Goal: Find specific page/section: Find specific page/section

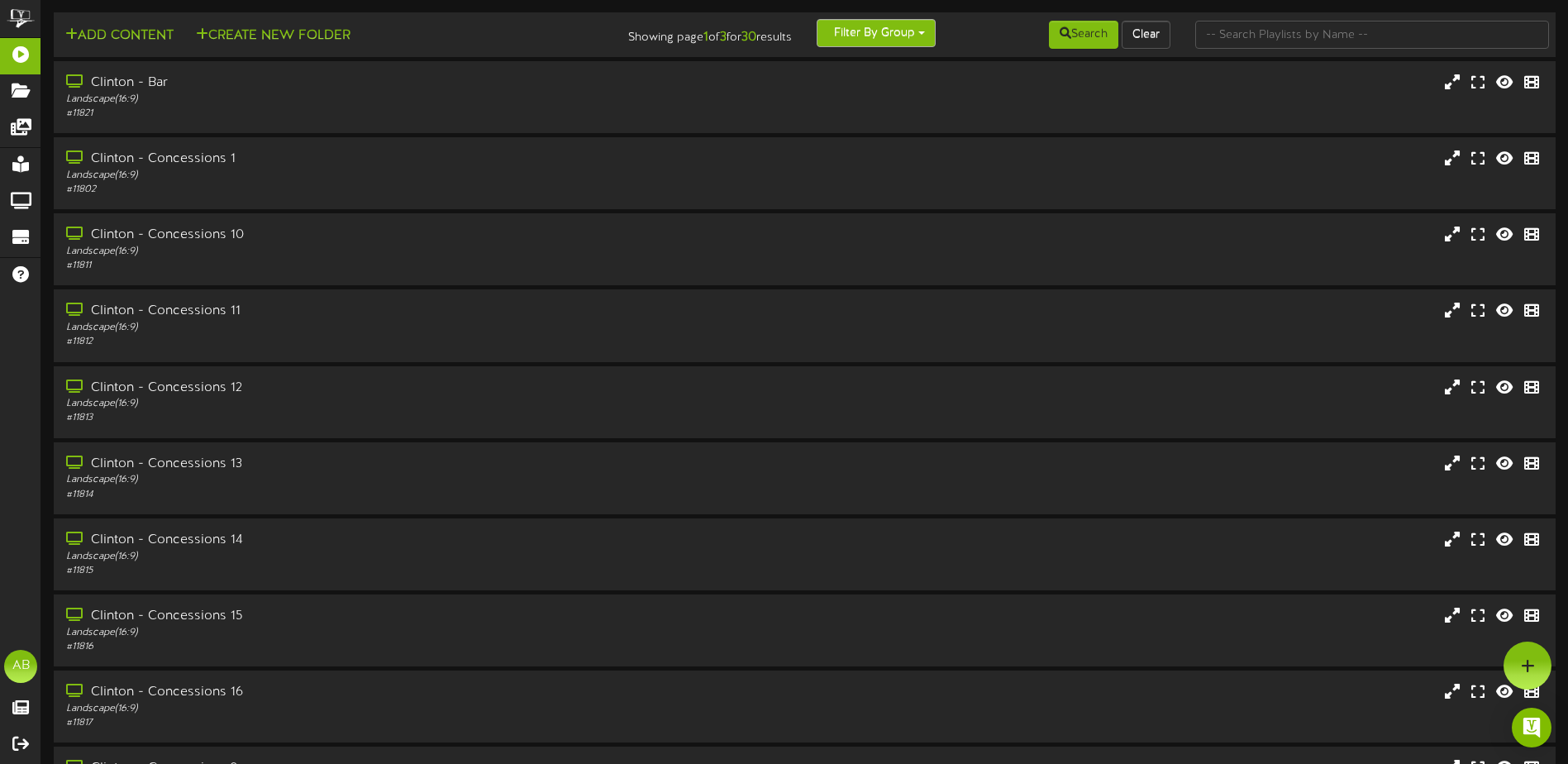
click at [871, 42] on button "Filter By Group" at bounding box center [876, 33] width 119 height 28
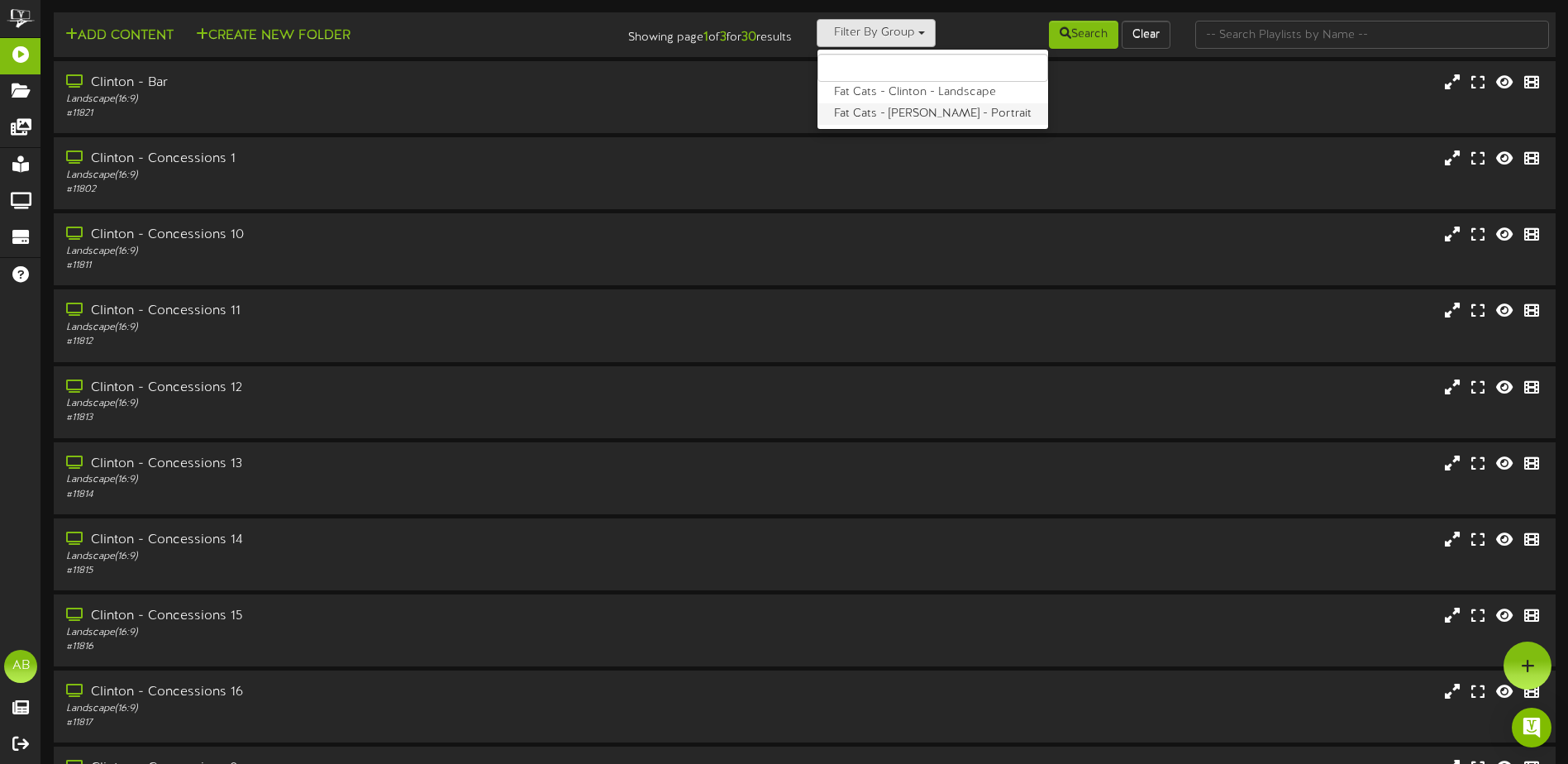
click at [883, 110] on label "Fat Cats - [PERSON_NAME] - Portrait" at bounding box center [933, 114] width 231 height 21
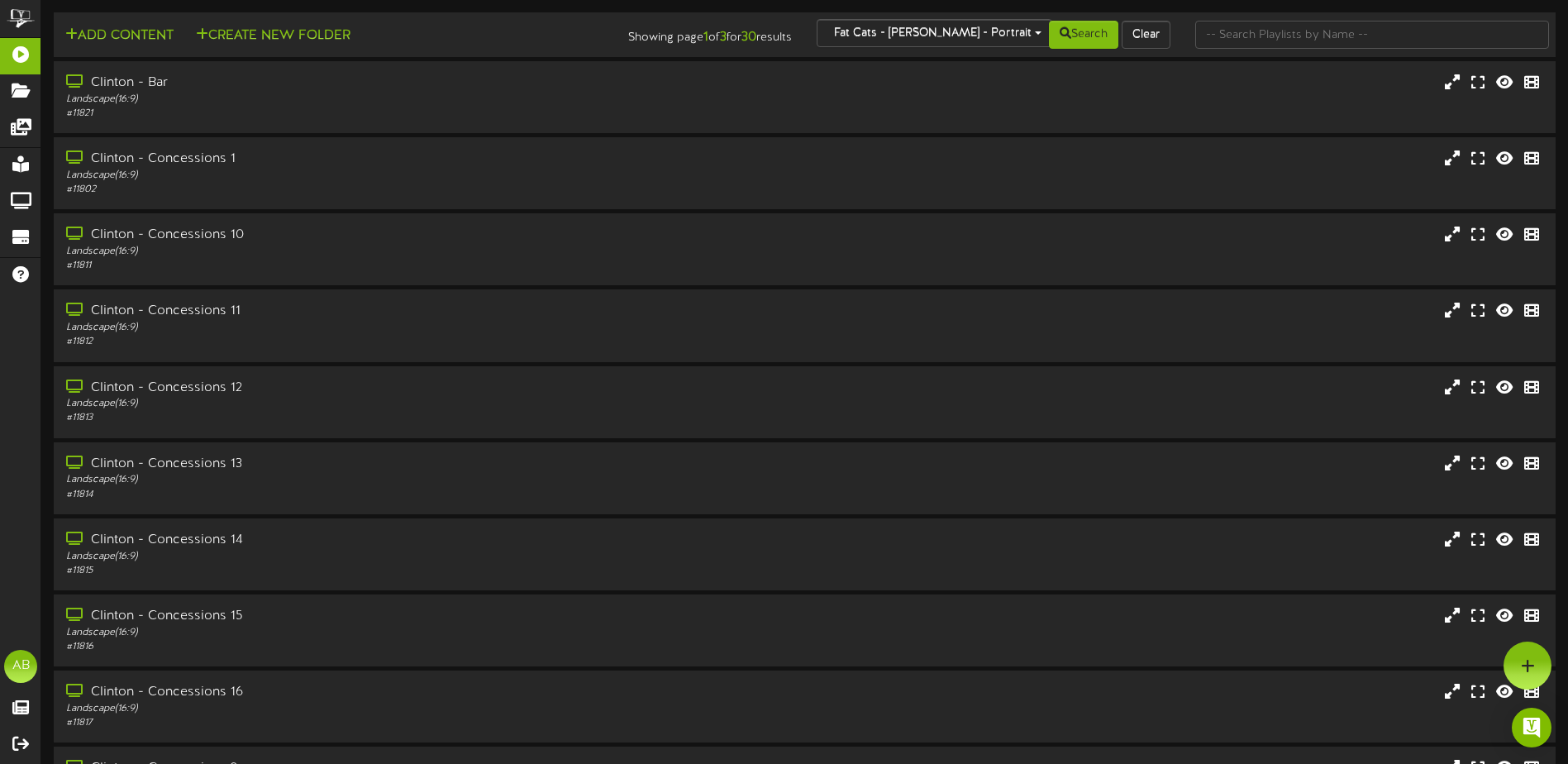
click at [942, 24] on div "Search Clear" at bounding box center [1057, 35] width 252 height 32
click at [942, 26] on div "Search Clear" at bounding box center [1057, 35] width 252 height 32
click at [942, 39] on div "Search Clear" at bounding box center [1057, 35] width 252 height 32
click at [980, 36] on div "Search Clear" at bounding box center [1057, 35] width 252 height 32
click at [1099, 42] on button "Search" at bounding box center [1083, 34] width 70 height 28
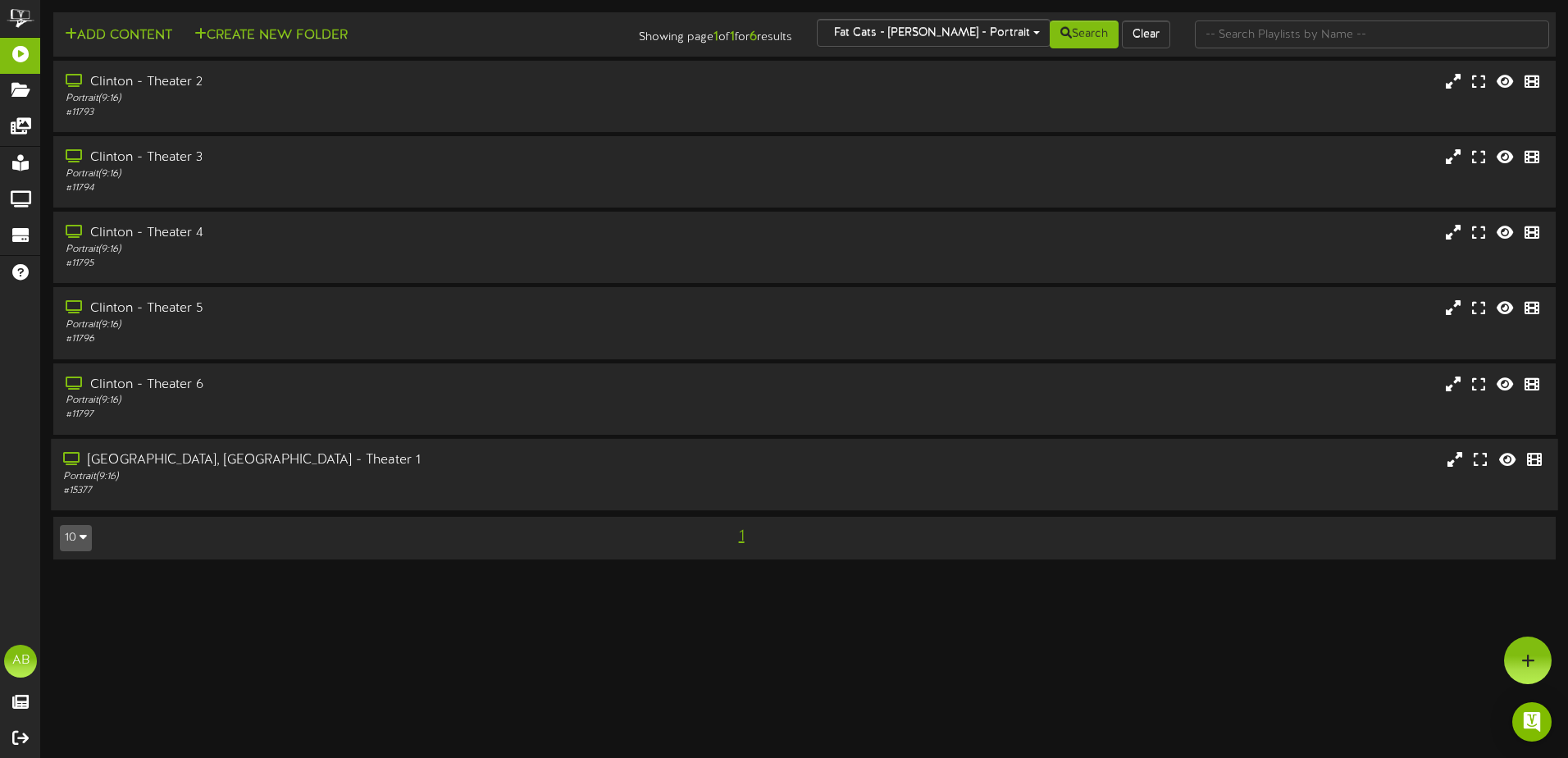
click at [364, 462] on div "[GEOGRAPHIC_DATA], [GEOGRAPHIC_DATA] - Theater 1" at bounding box center [364, 461] width 603 height 19
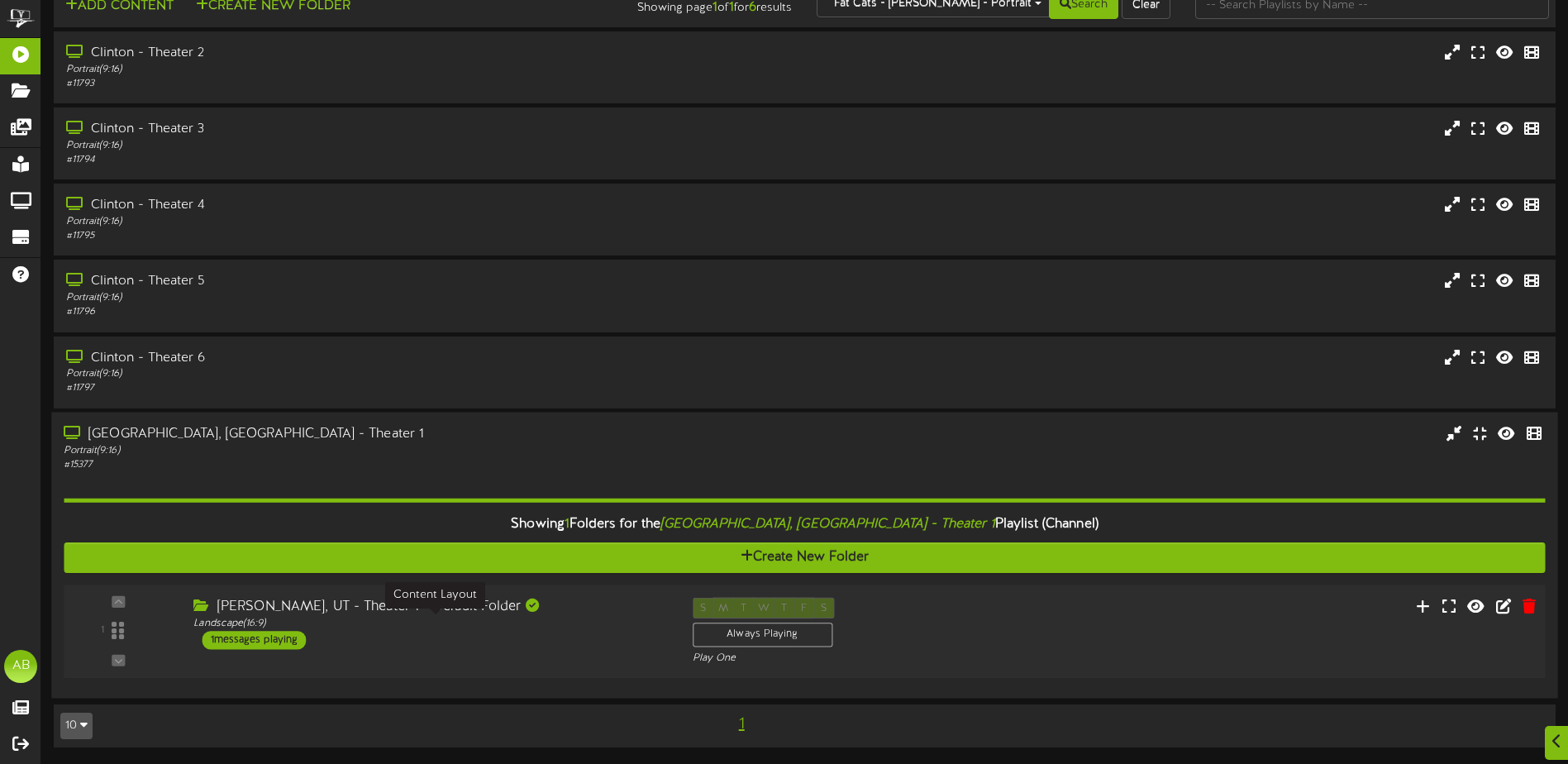
click at [612, 647] on div "[PERSON_NAME], UT - Theater 1 - Default Folder Landscape ( 16:9 ) 1 messages pl…" at bounding box center [430, 622] width 498 height 52
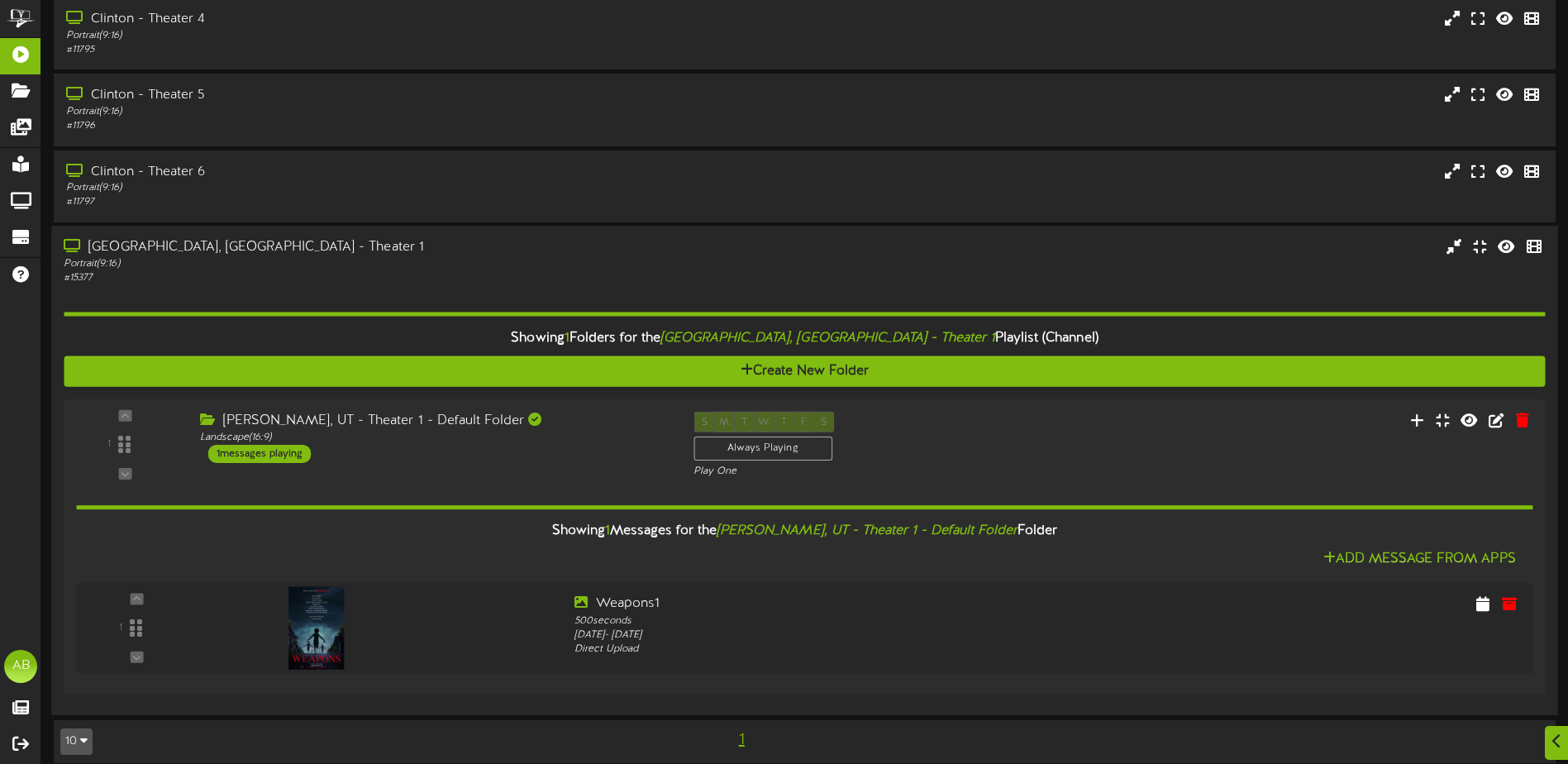
scroll to position [231, 0]
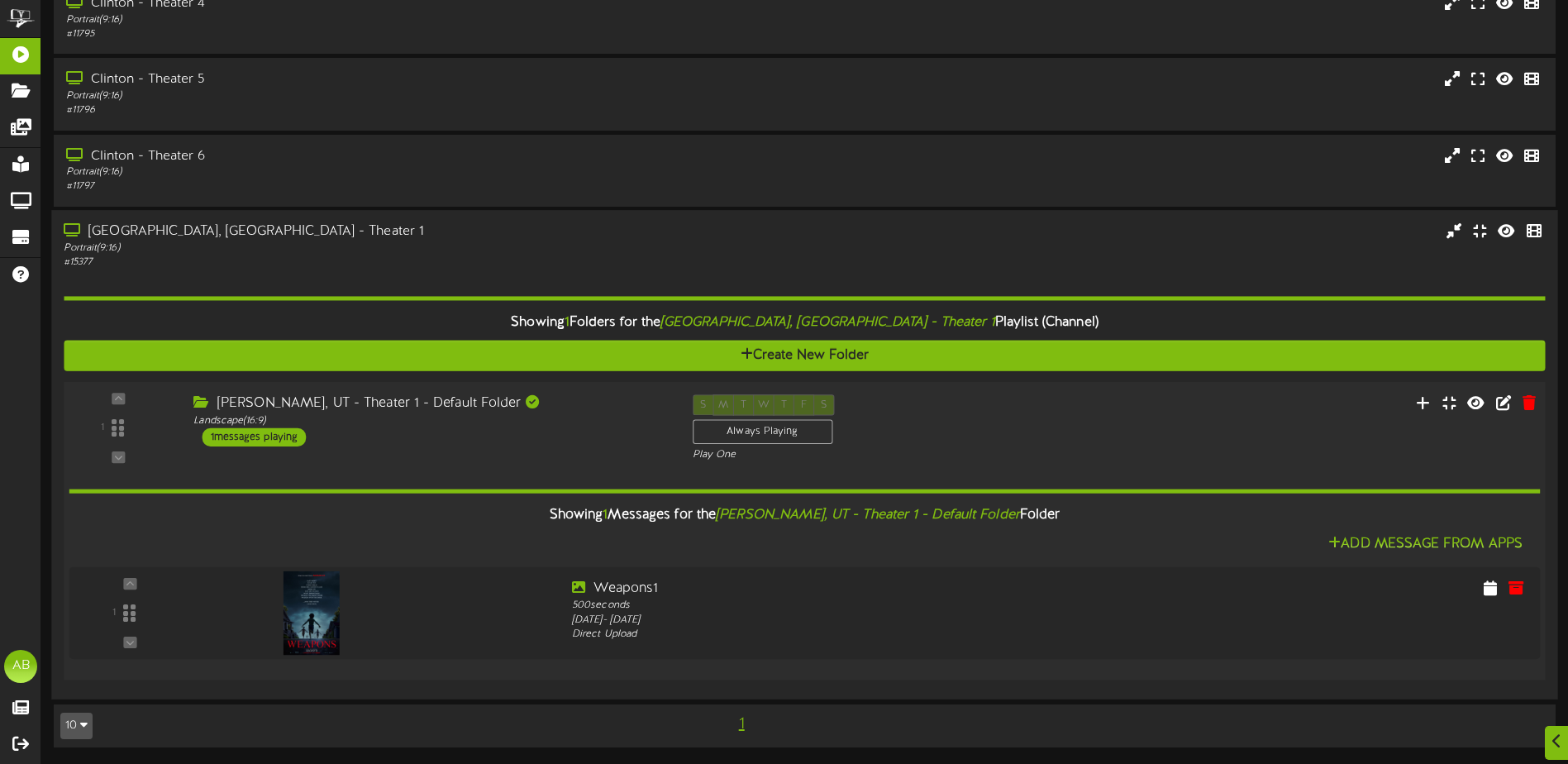
click at [590, 395] on div "[PERSON_NAME], UT - Theater 1 - Default Folder" at bounding box center [430, 404] width 473 height 19
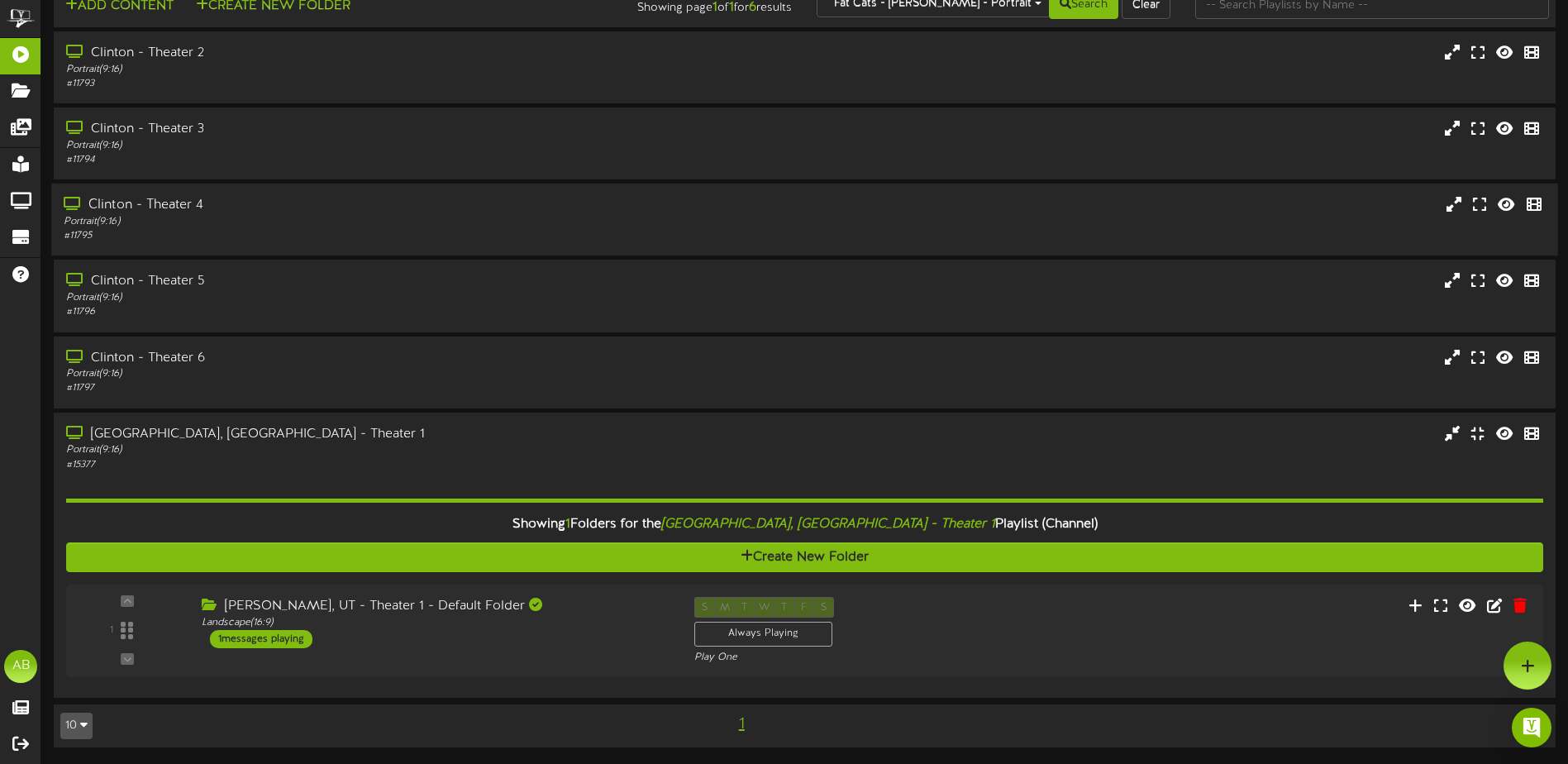
scroll to position [30, 0]
click at [377, 360] on div "Clinton - Theater 6" at bounding box center [364, 357] width 603 height 19
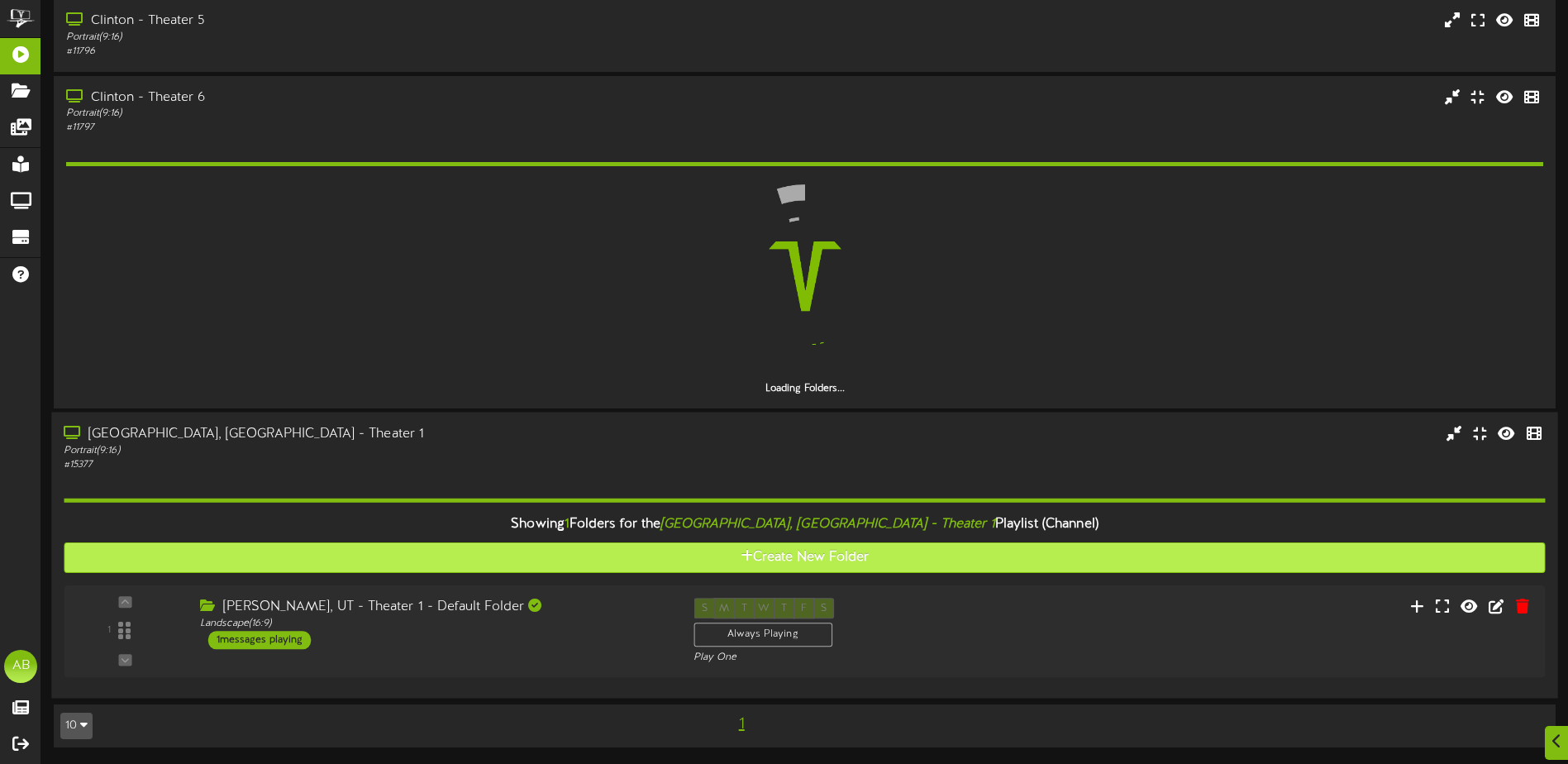
scroll to position [243, 0]
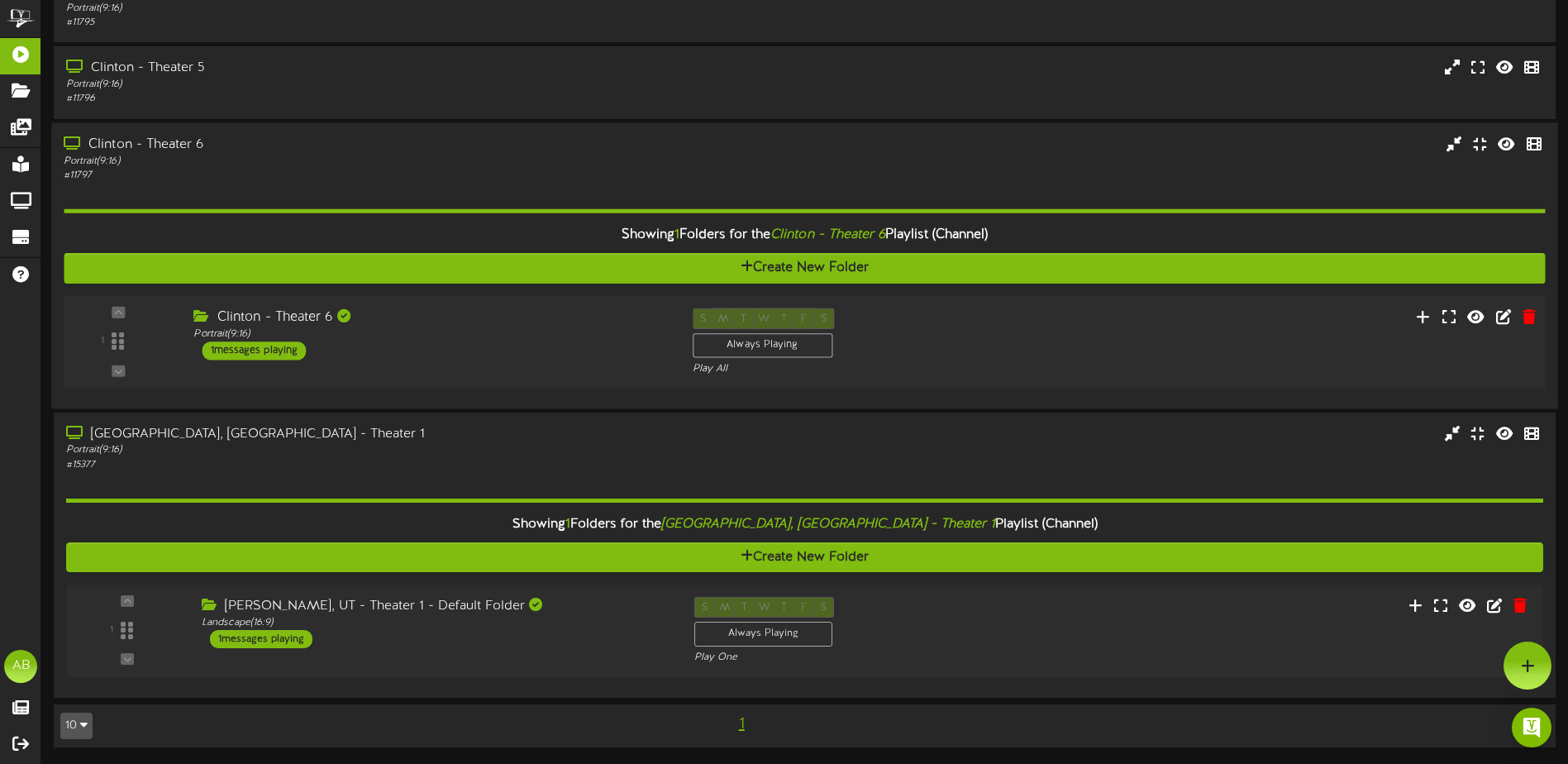
click at [528, 348] on div "Clinton - Theater 6 Portrait ( 9:16 ) 1 messages playing" at bounding box center [430, 333] width 498 height 52
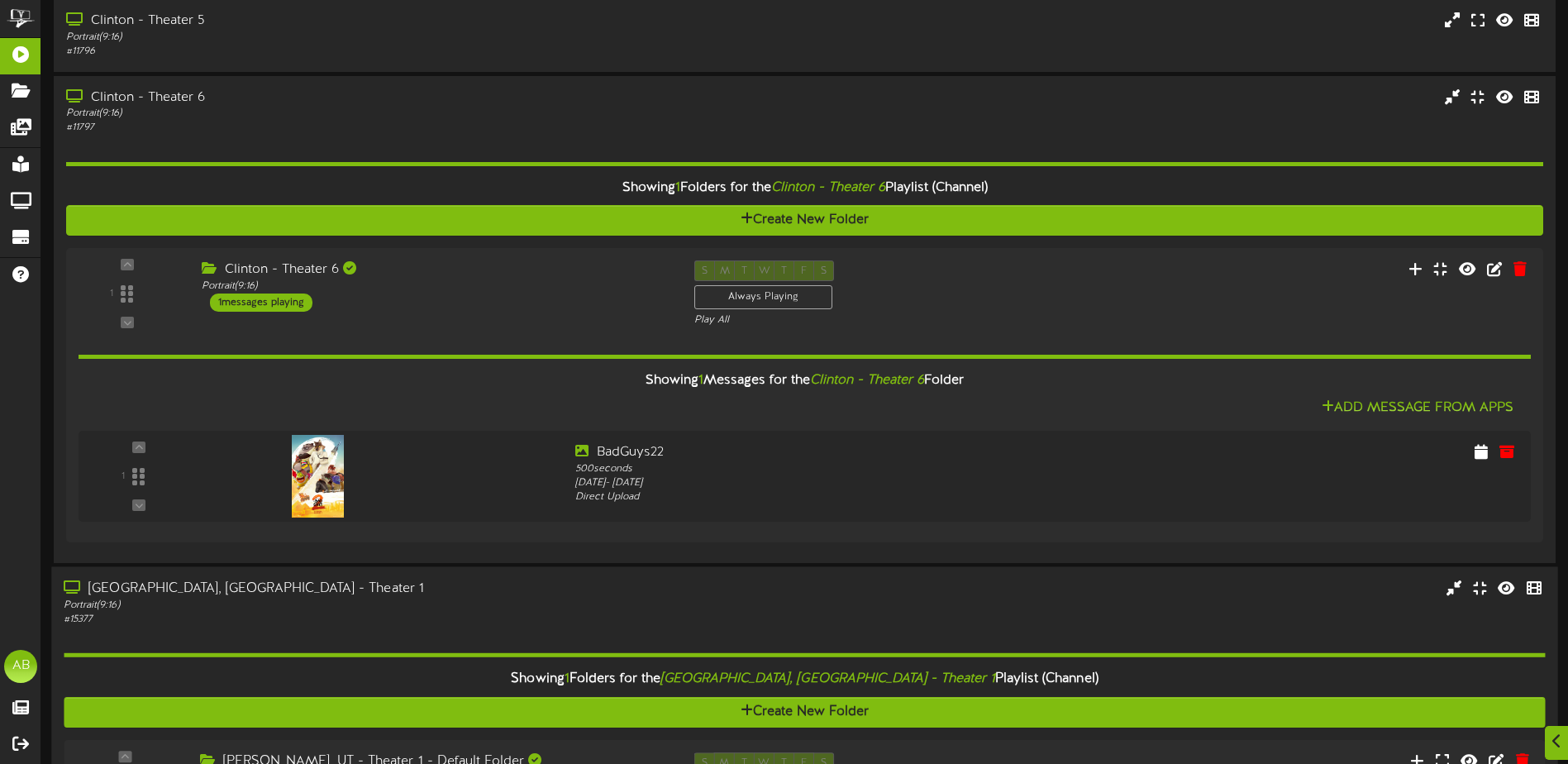
click at [189, 594] on div "[GEOGRAPHIC_DATA], [GEOGRAPHIC_DATA] - Theater 1" at bounding box center [364, 589] width 603 height 19
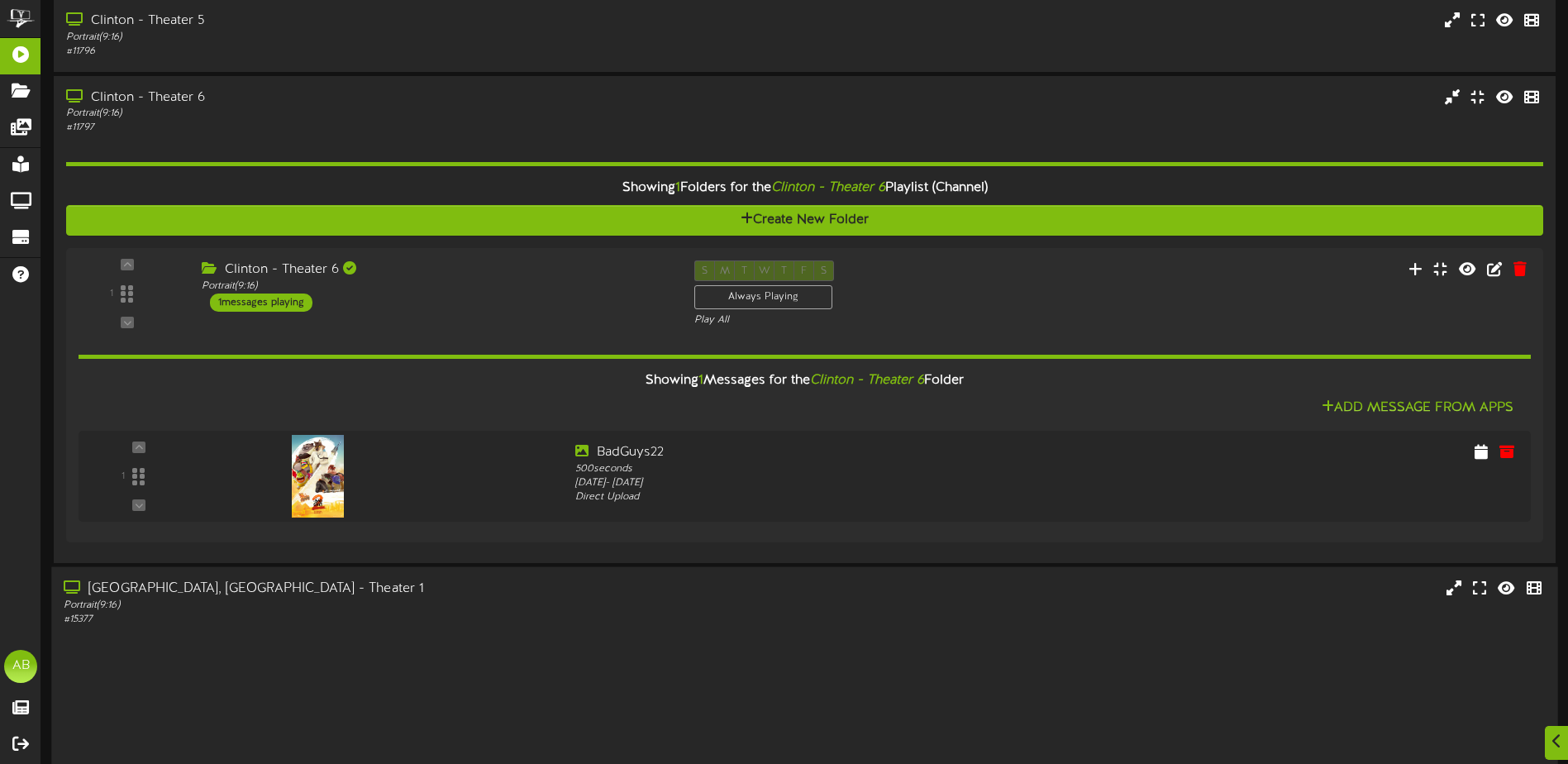
scroll to position [231, 0]
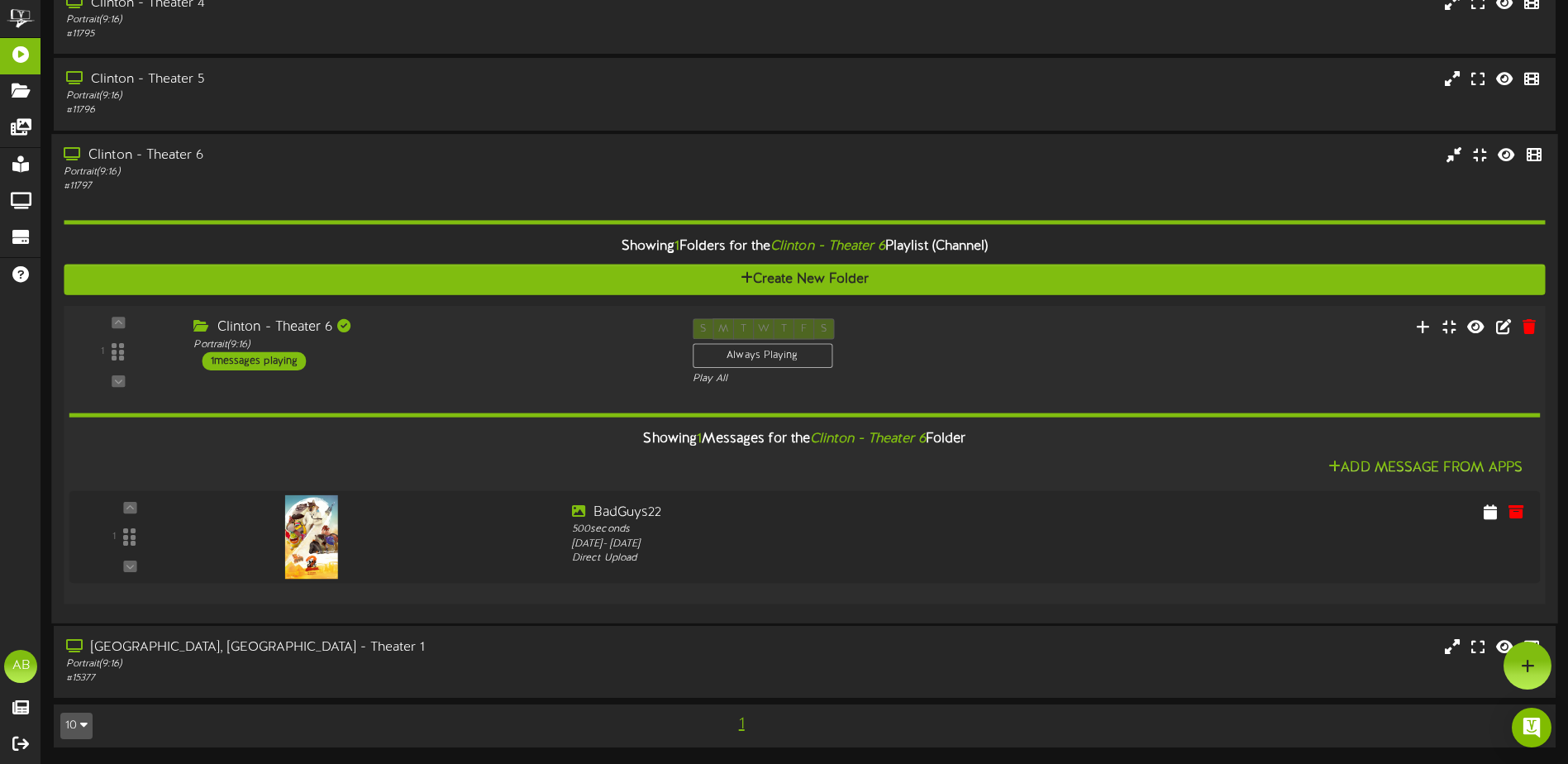
click at [463, 333] on div "Clinton - Theater 6" at bounding box center [430, 327] width 473 height 19
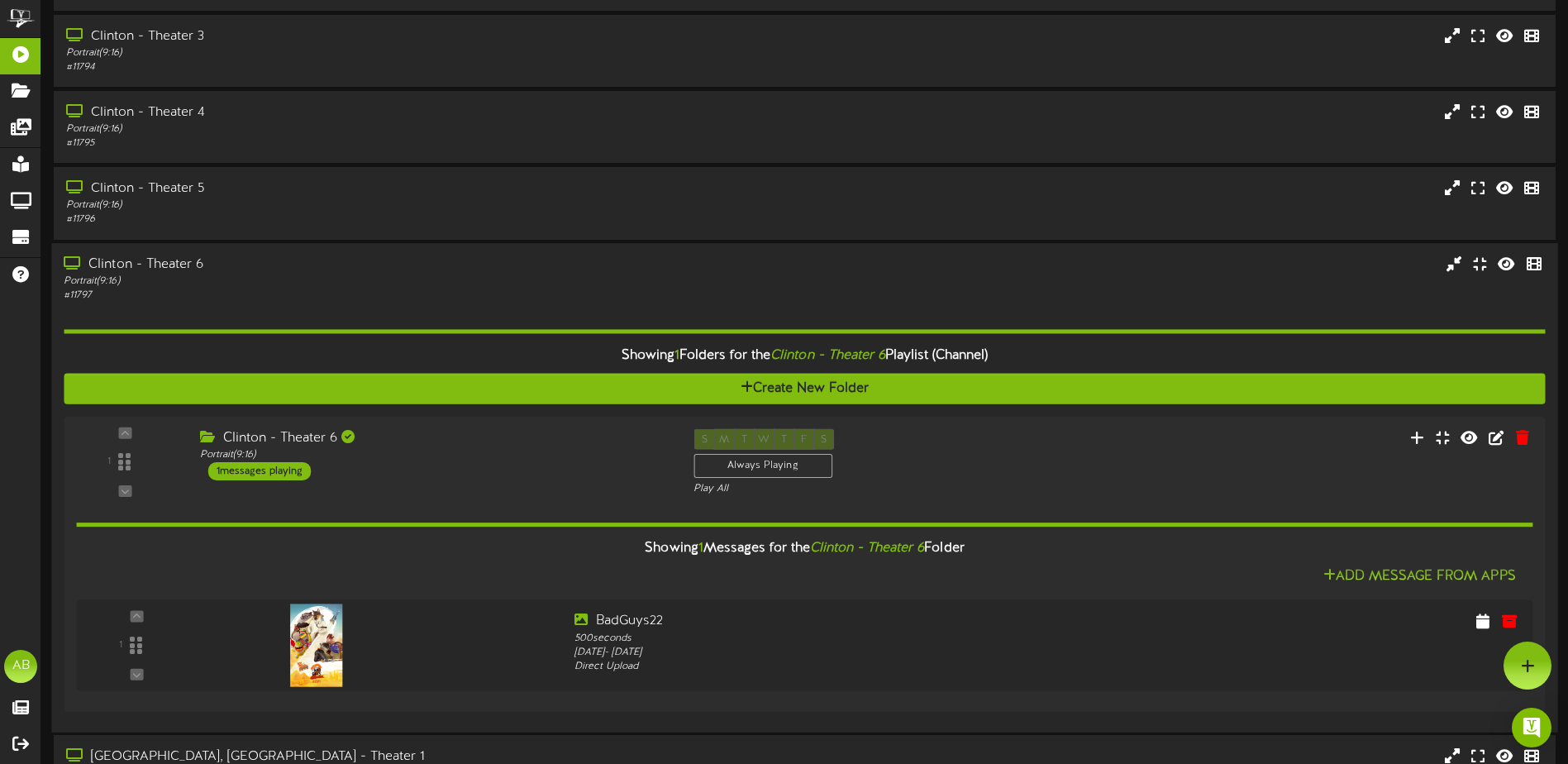
scroll to position [30, 0]
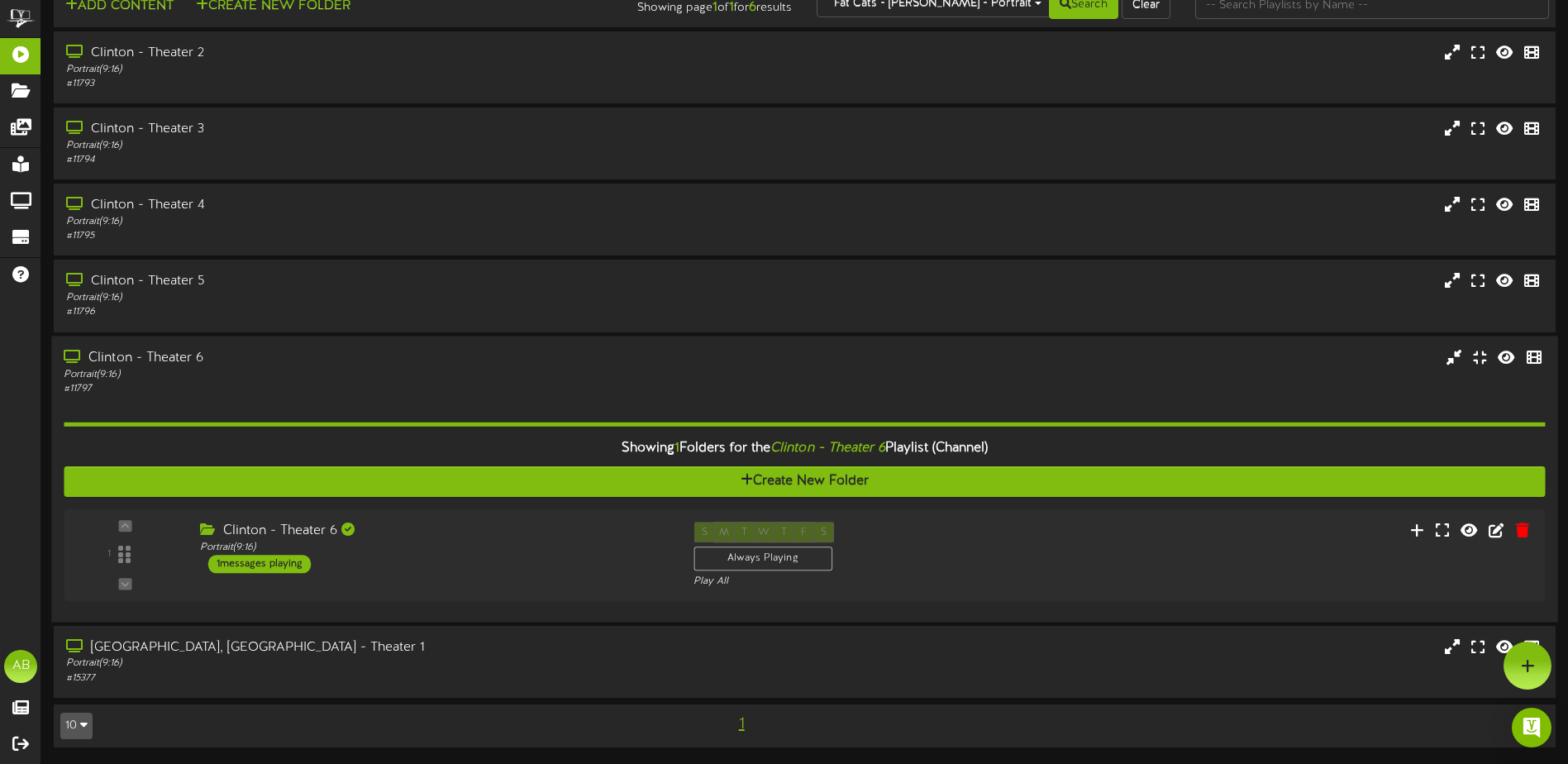
click at [311, 361] on div "Clinton - Theater 6" at bounding box center [364, 357] width 603 height 19
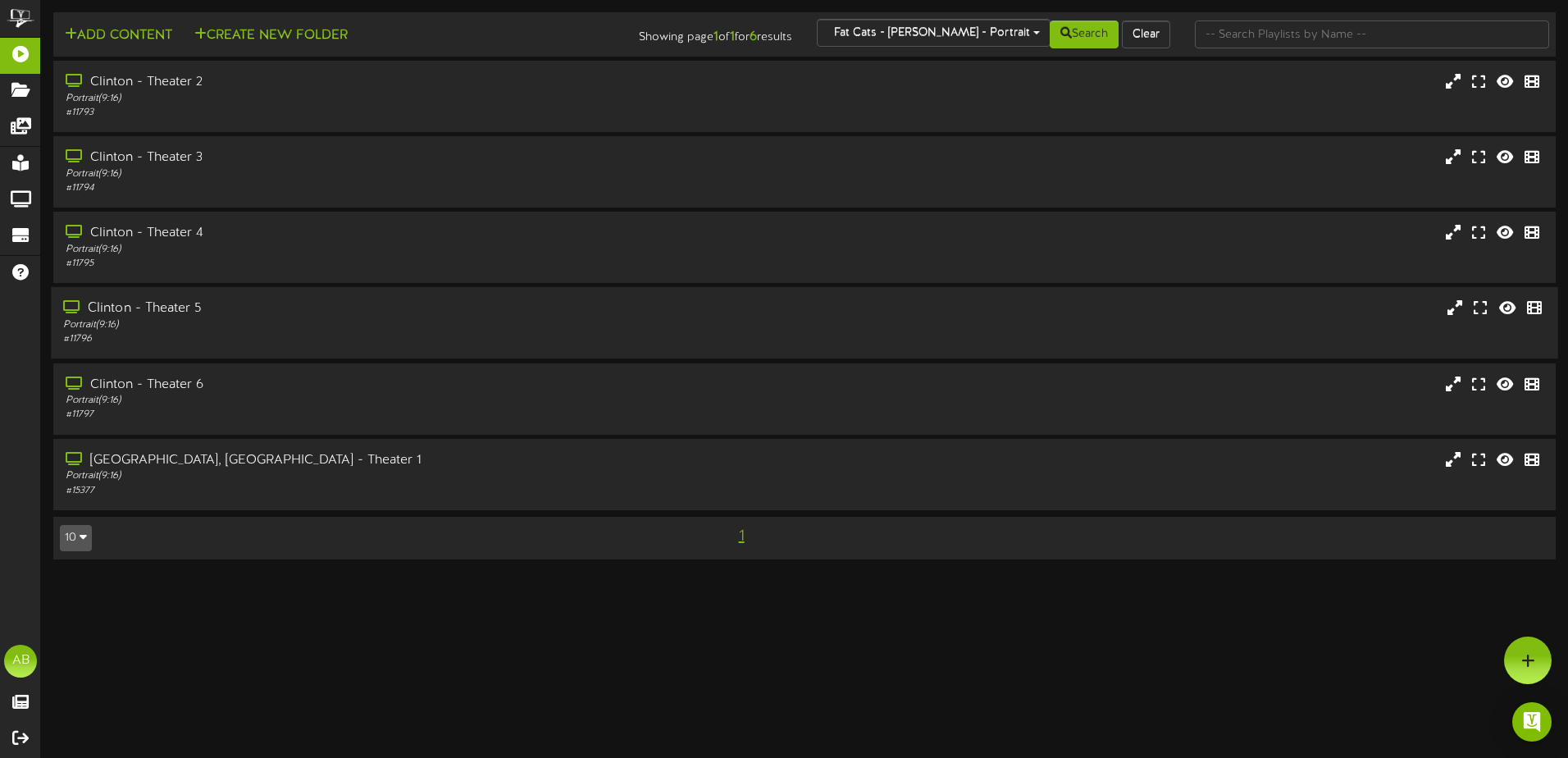
click at [277, 305] on div "Clinton - Theater 5" at bounding box center [364, 309] width 603 height 19
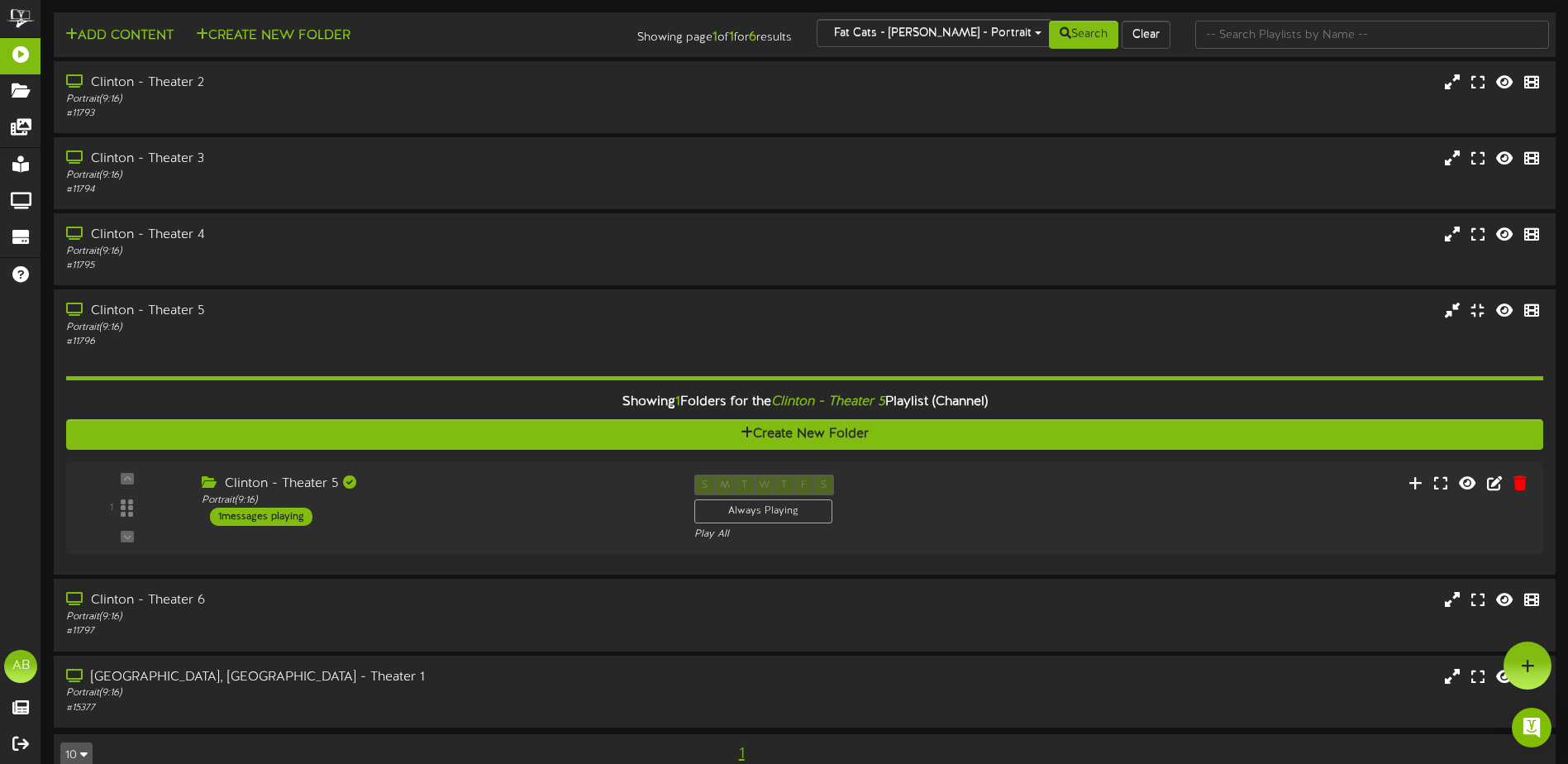
click at [492, 489] on div "Clinton - Theater 5" at bounding box center [436, 484] width 468 height 19
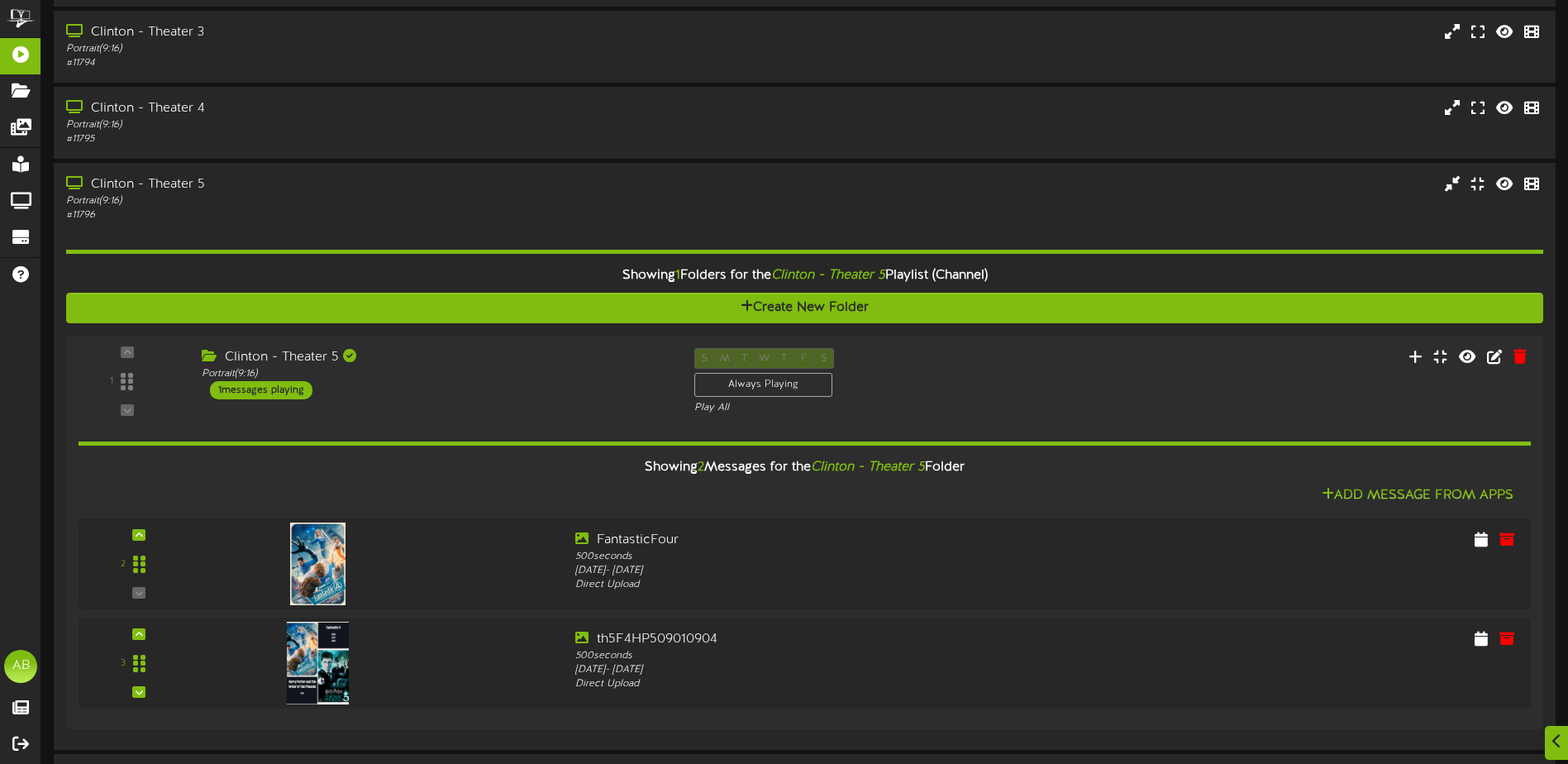
scroll to position [165, 0]
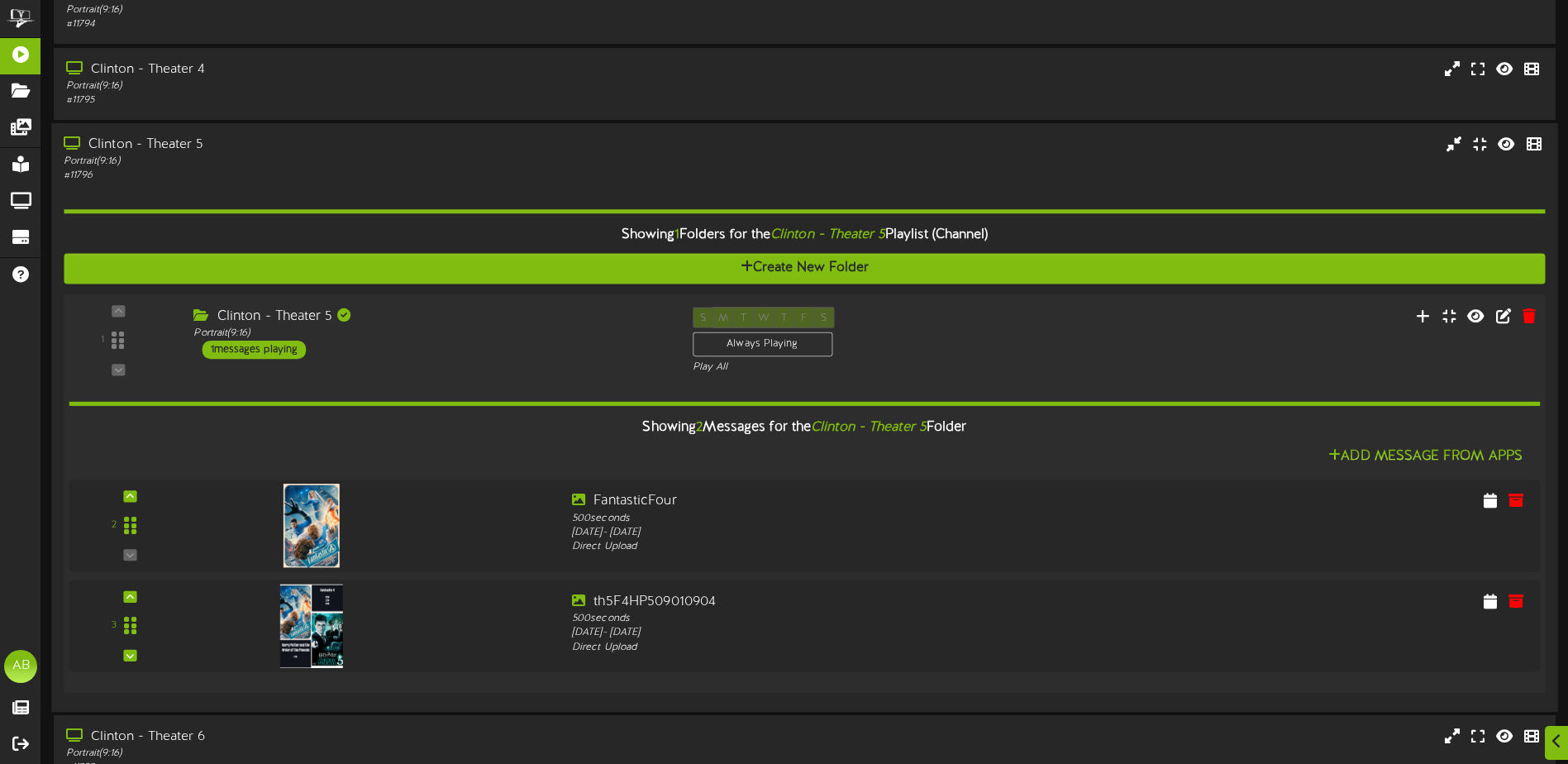
click at [470, 430] on div "Showing 2 Messages for the Clinton - Theater 5 Folder" at bounding box center [804, 428] width 1496 height 35
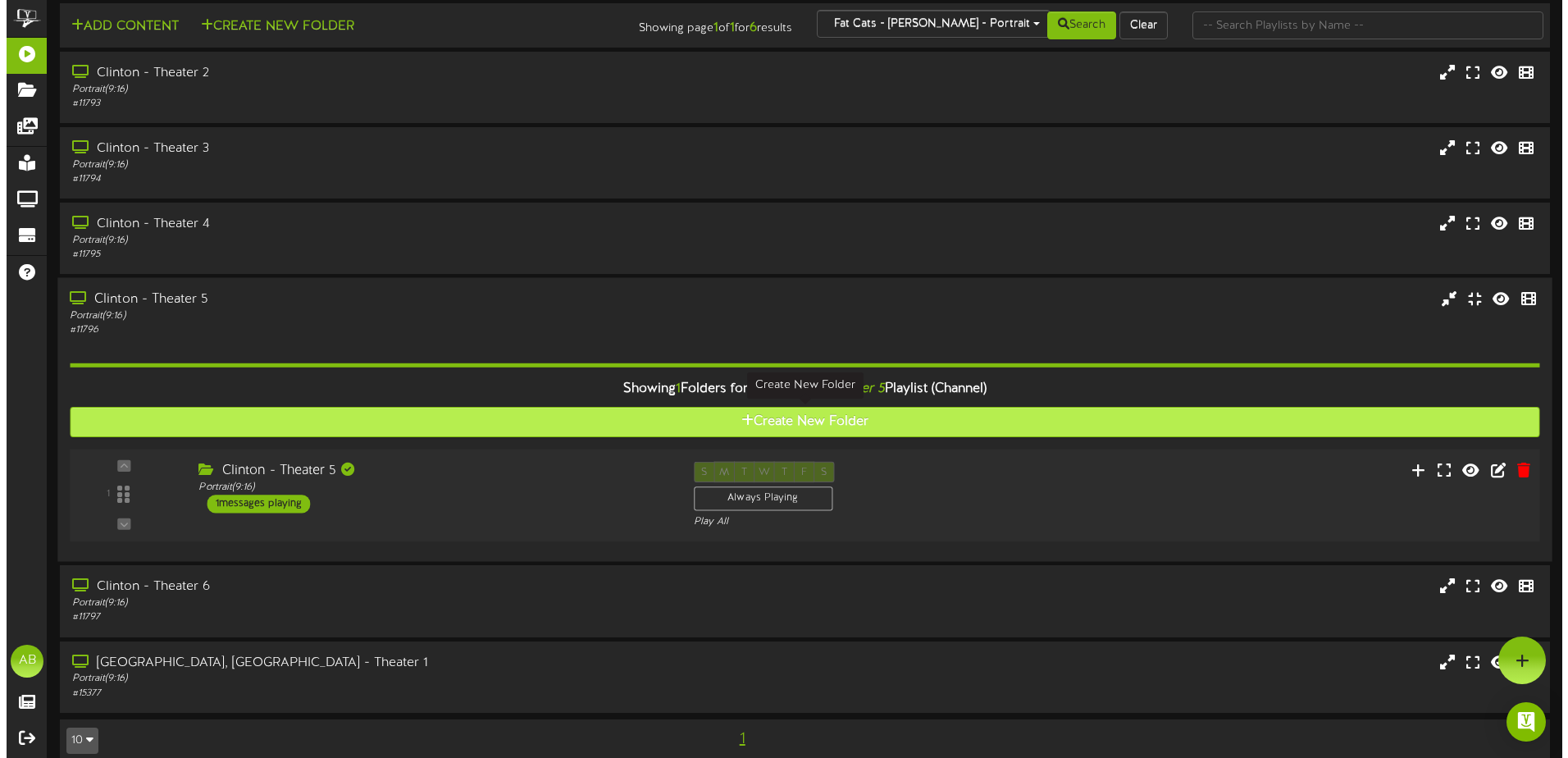
scroll to position [0, 0]
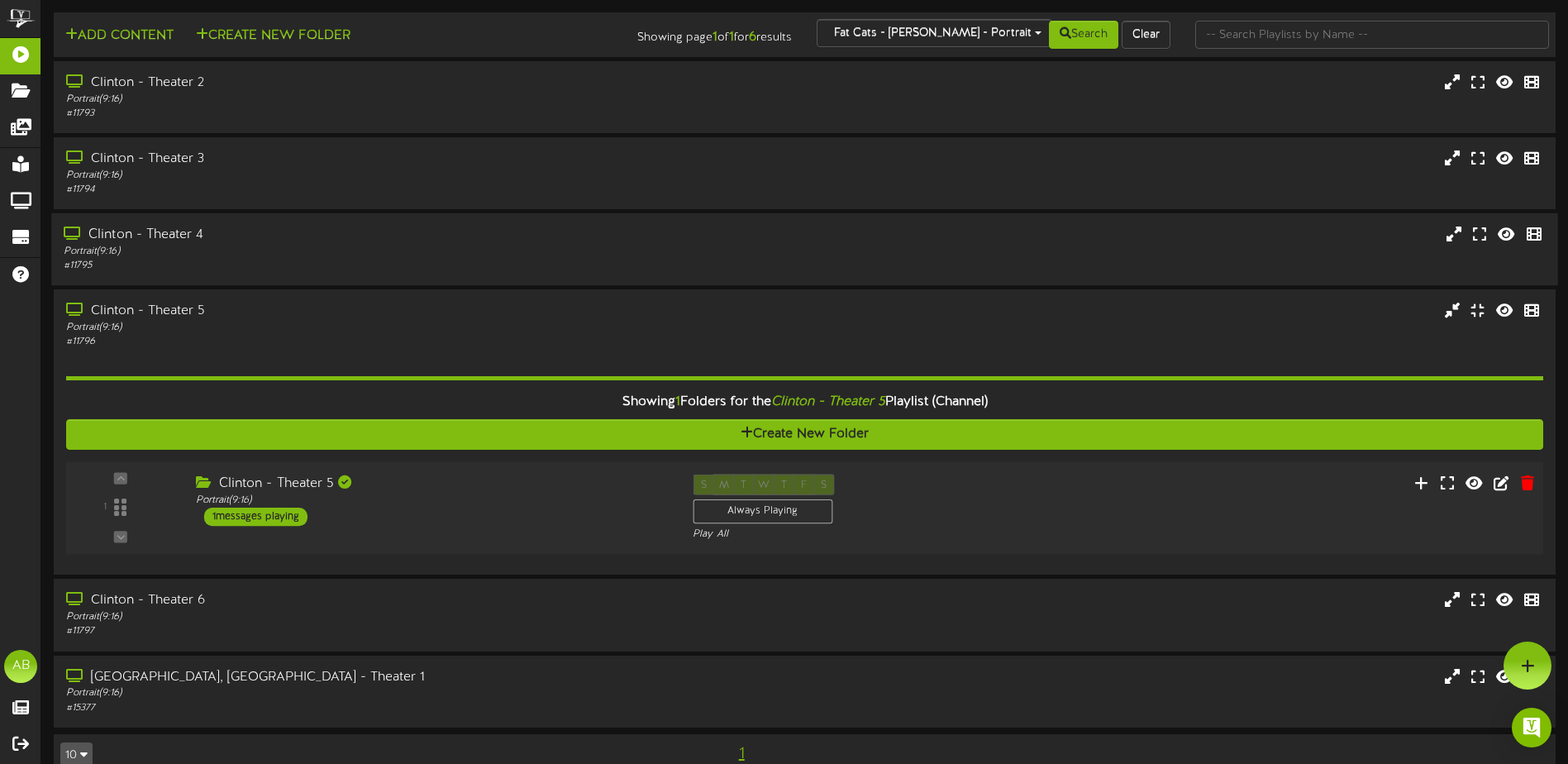
click at [381, 247] on div "Portrait ( 9:16 )" at bounding box center [364, 252] width 603 height 14
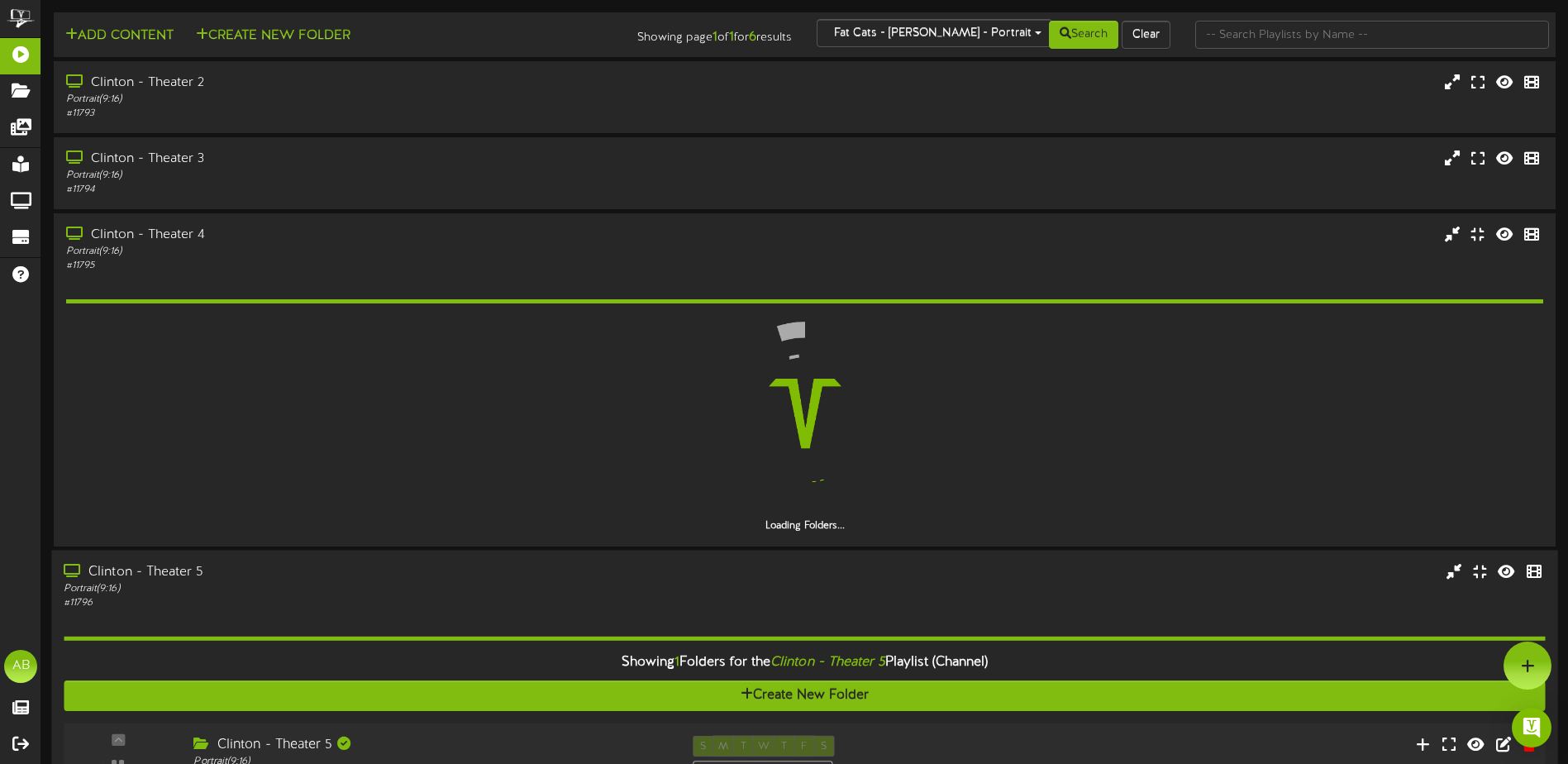
click at [399, 592] on div "Portrait ( 9:16 )" at bounding box center [364, 588] width 603 height 14
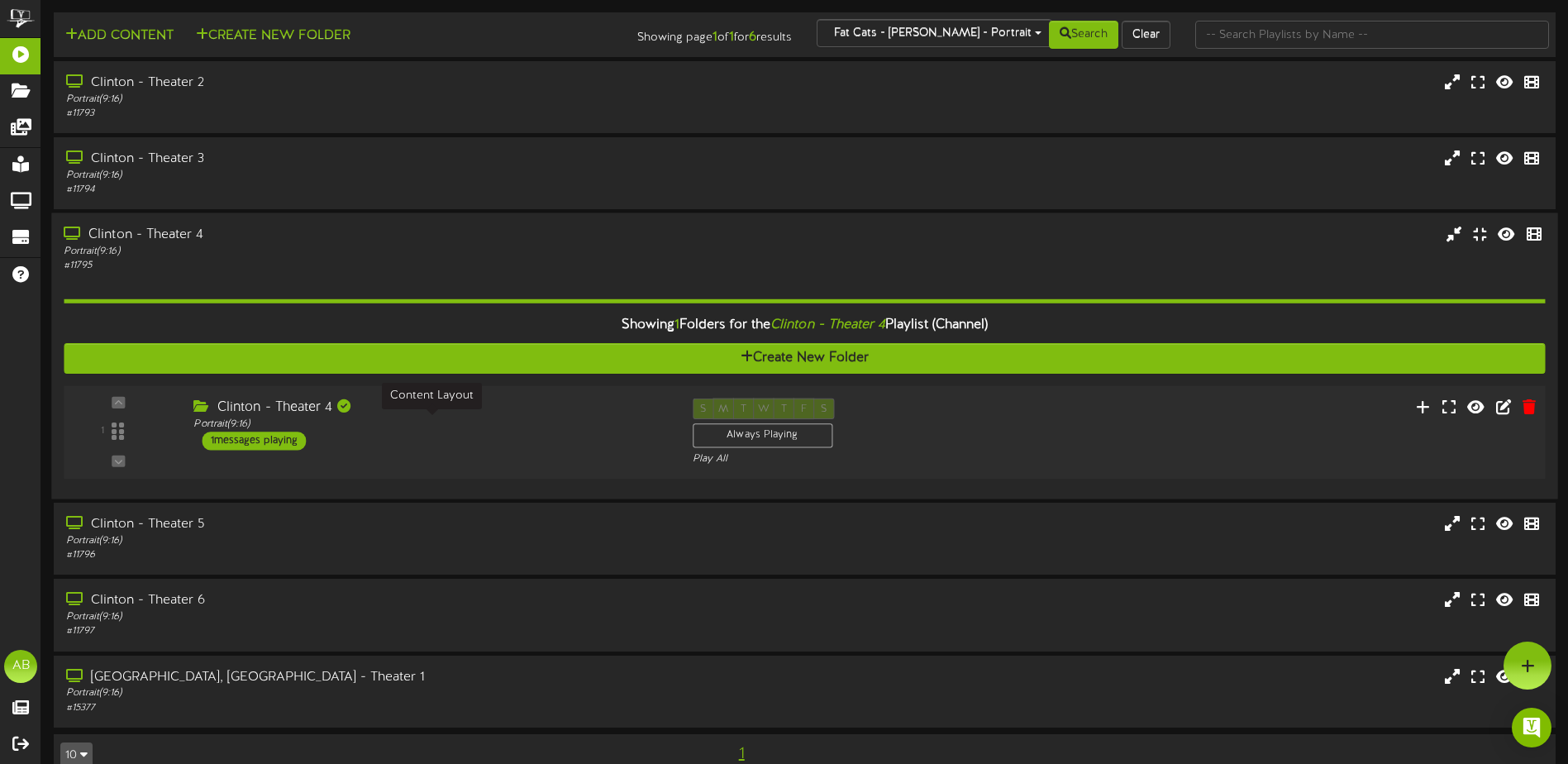
click at [498, 418] on div "Portrait ( 9:16 )" at bounding box center [430, 424] width 473 height 14
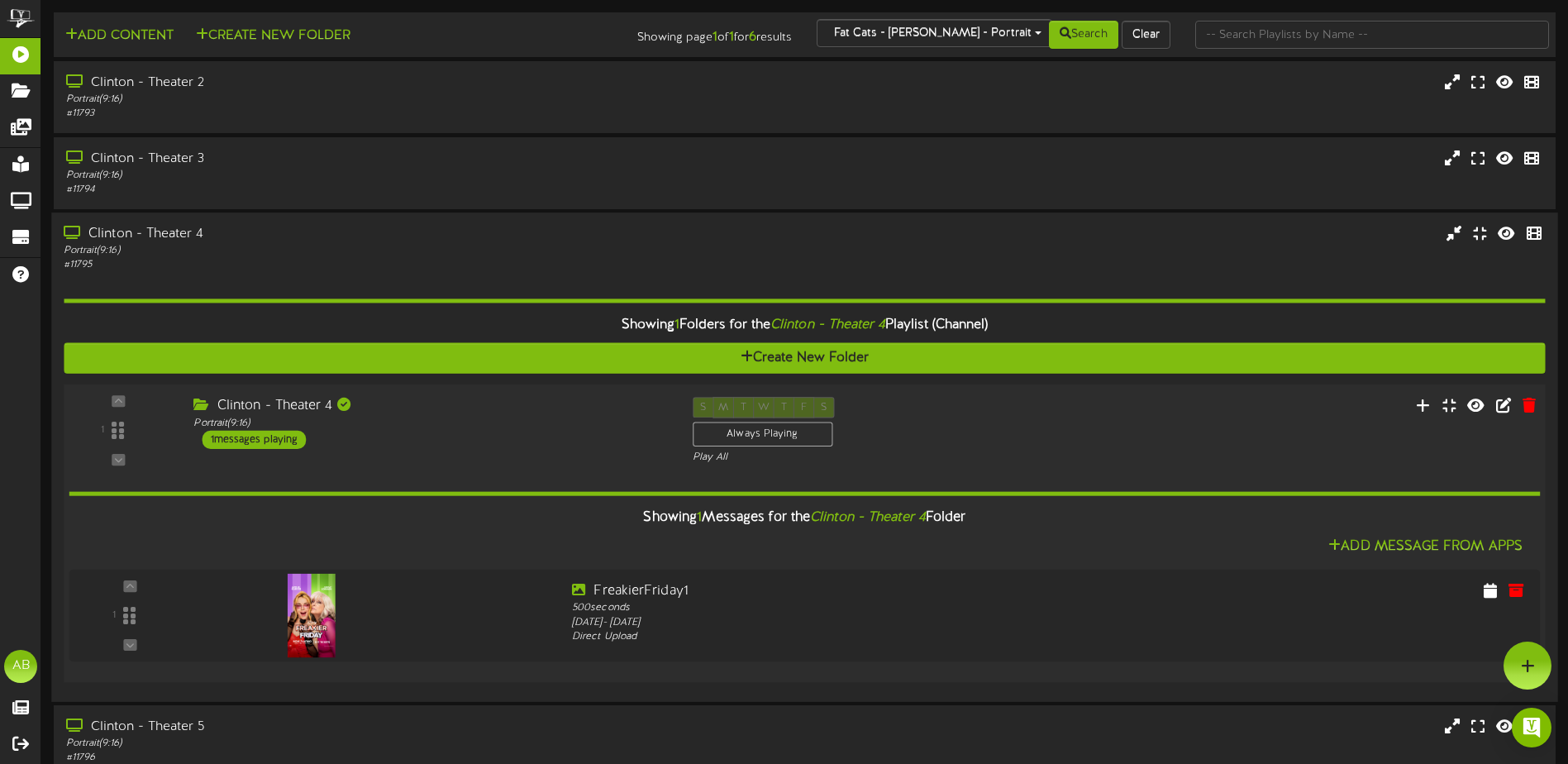
click at [499, 414] on div "Clinton - Theater 4" at bounding box center [430, 407] width 473 height 19
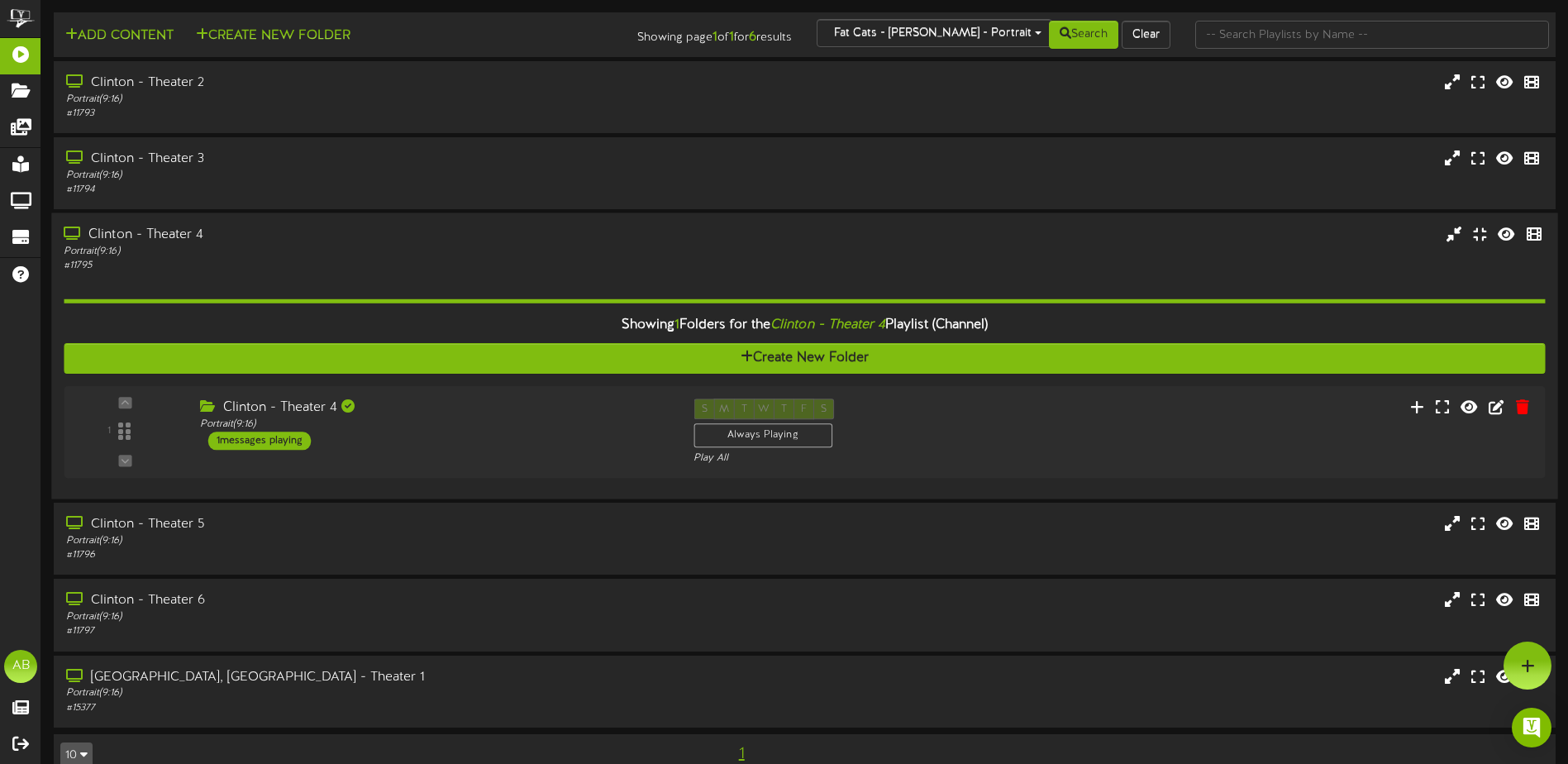
click at [400, 259] on div "# 11795" at bounding box center [364, 266] width 603 height 14
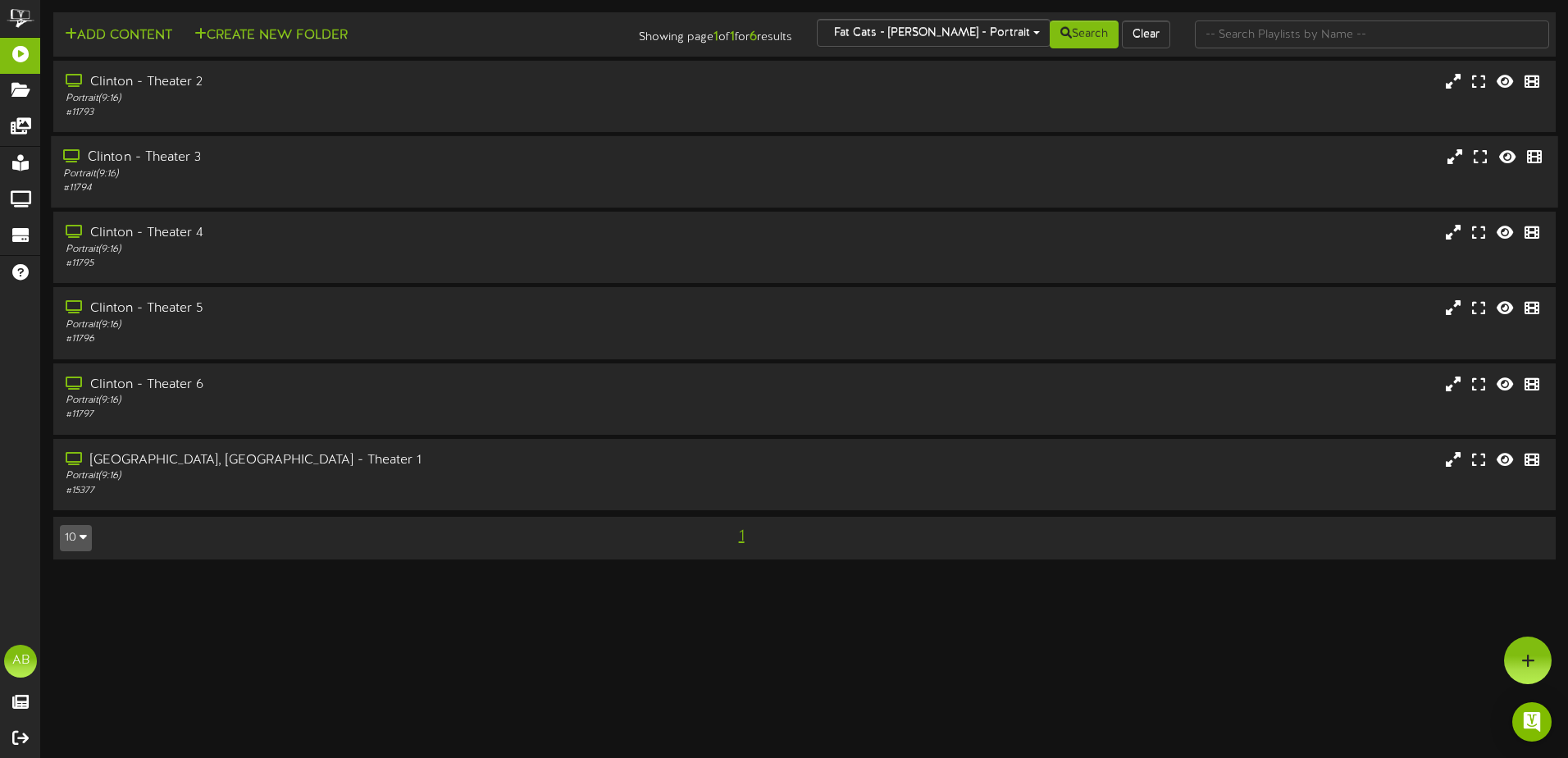
click at [360, 173] on div "Portrait ( 9:16 )" at bounding box center [364, 175] width 603 height 14
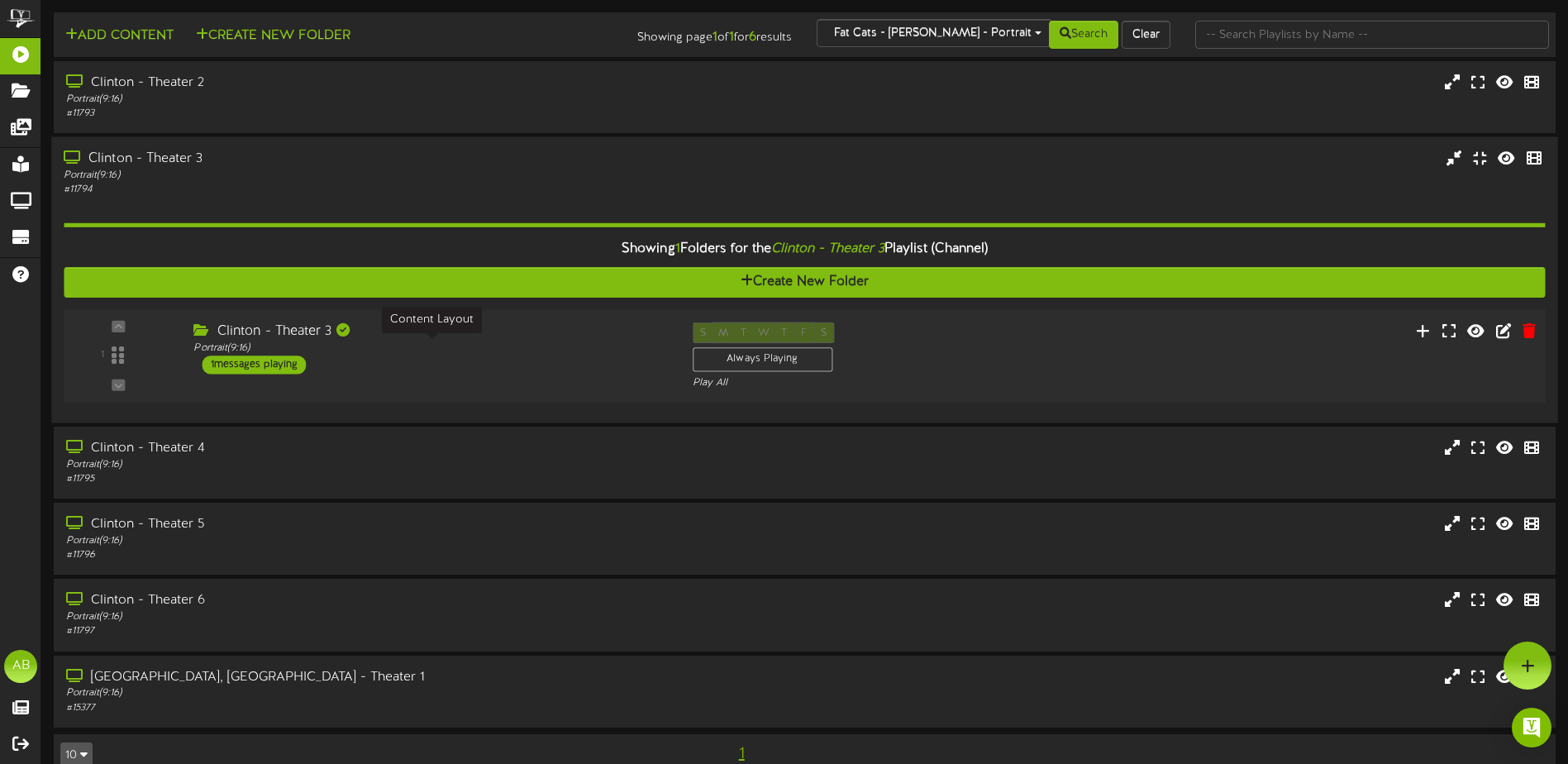
click at [458, 355] on div "Portrait ( 9:16 )" at bounding box center [430, 349] width 473 height 14
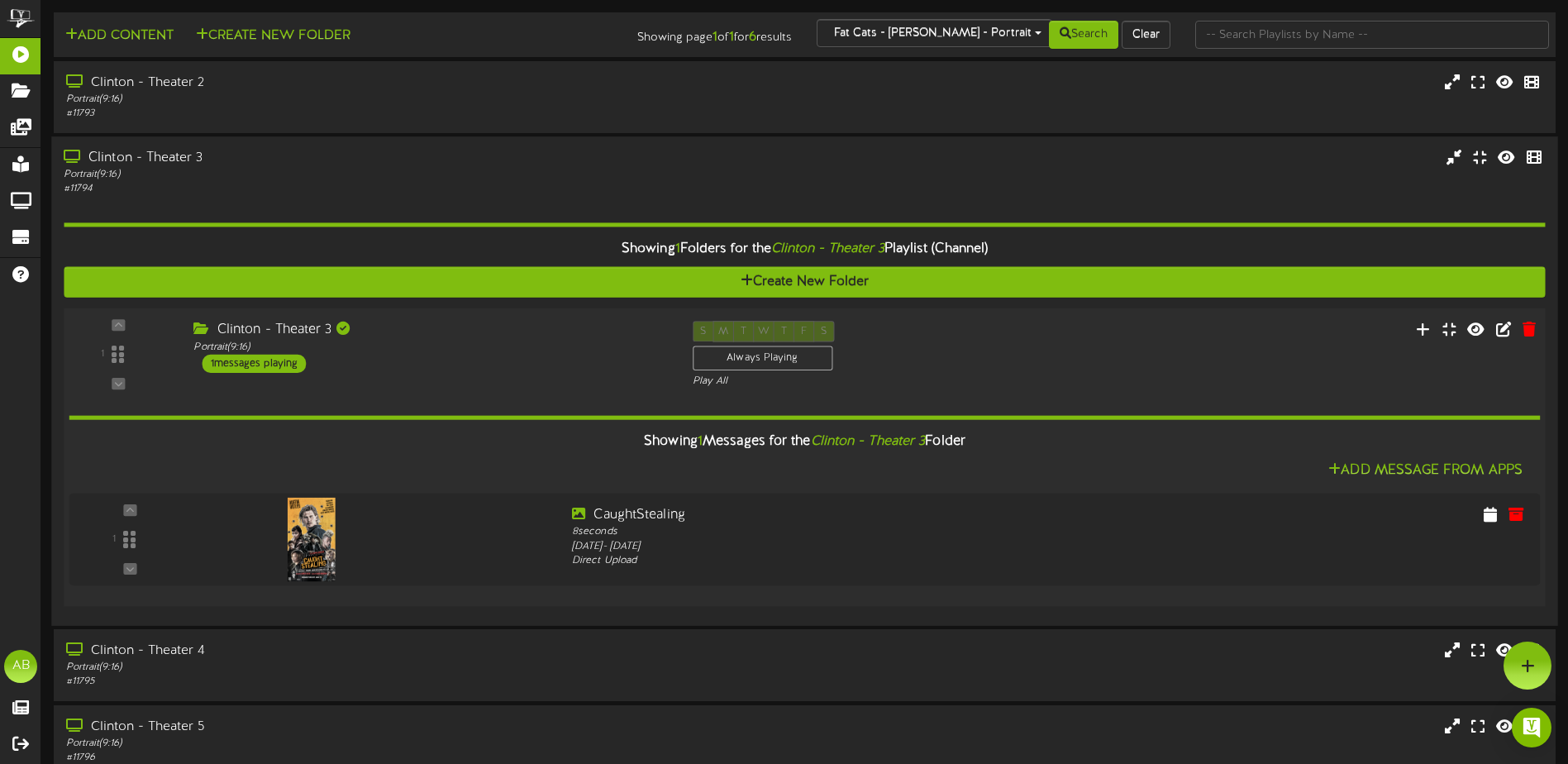
click at [467, 353] on div "Portrait ( 9:16 )" at bounding box center [430, 347] width 473 height 14
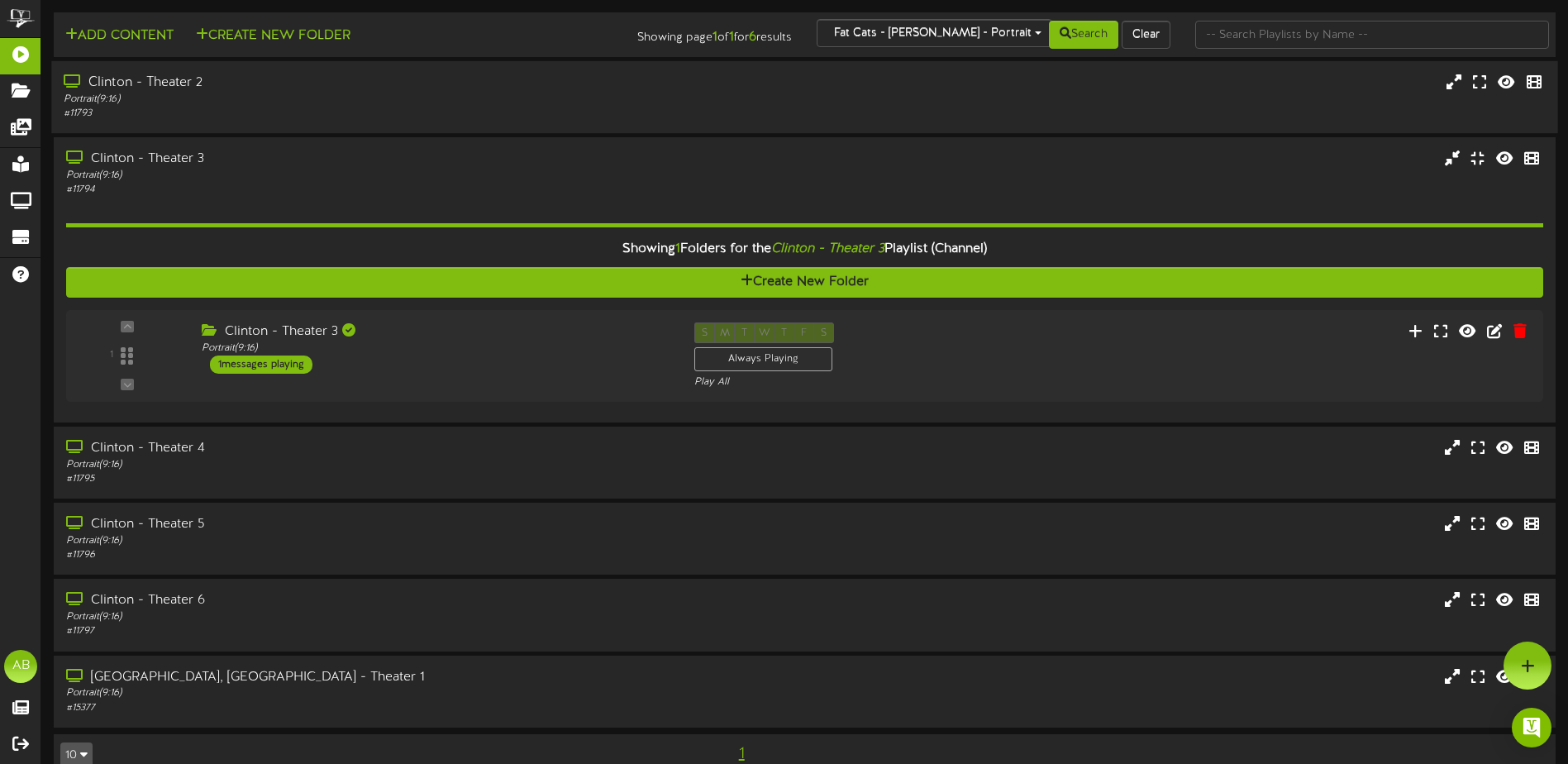
click at [363, 109] on div "# 11793" at bounding box center [364, 114] width 603 height 14
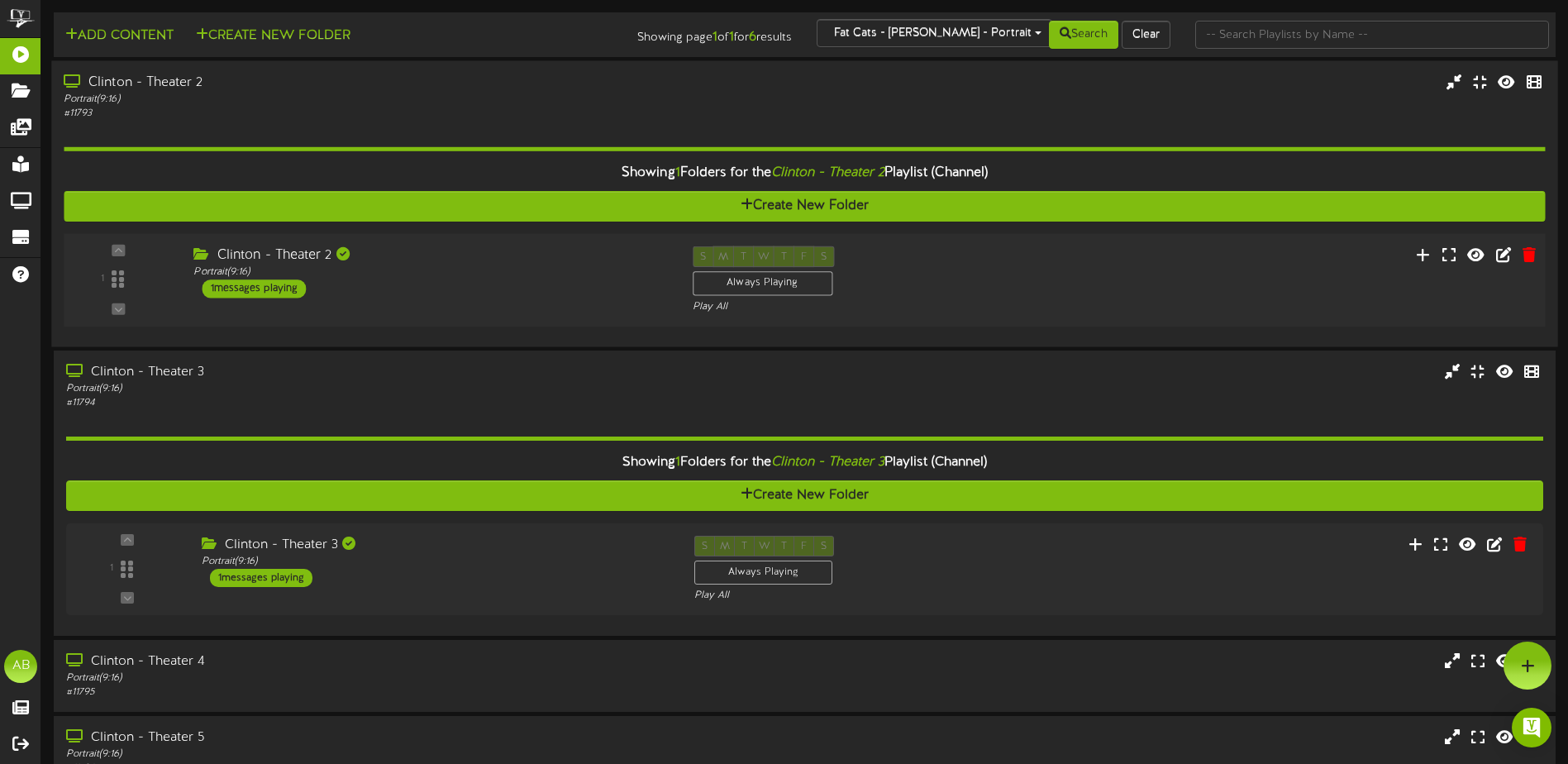
click at [441, 291] on div "Clinton - Theater 2 Portrait ( 9:16 ) 1 messages playing" at bounding box center [430, 272] width 498 height 52
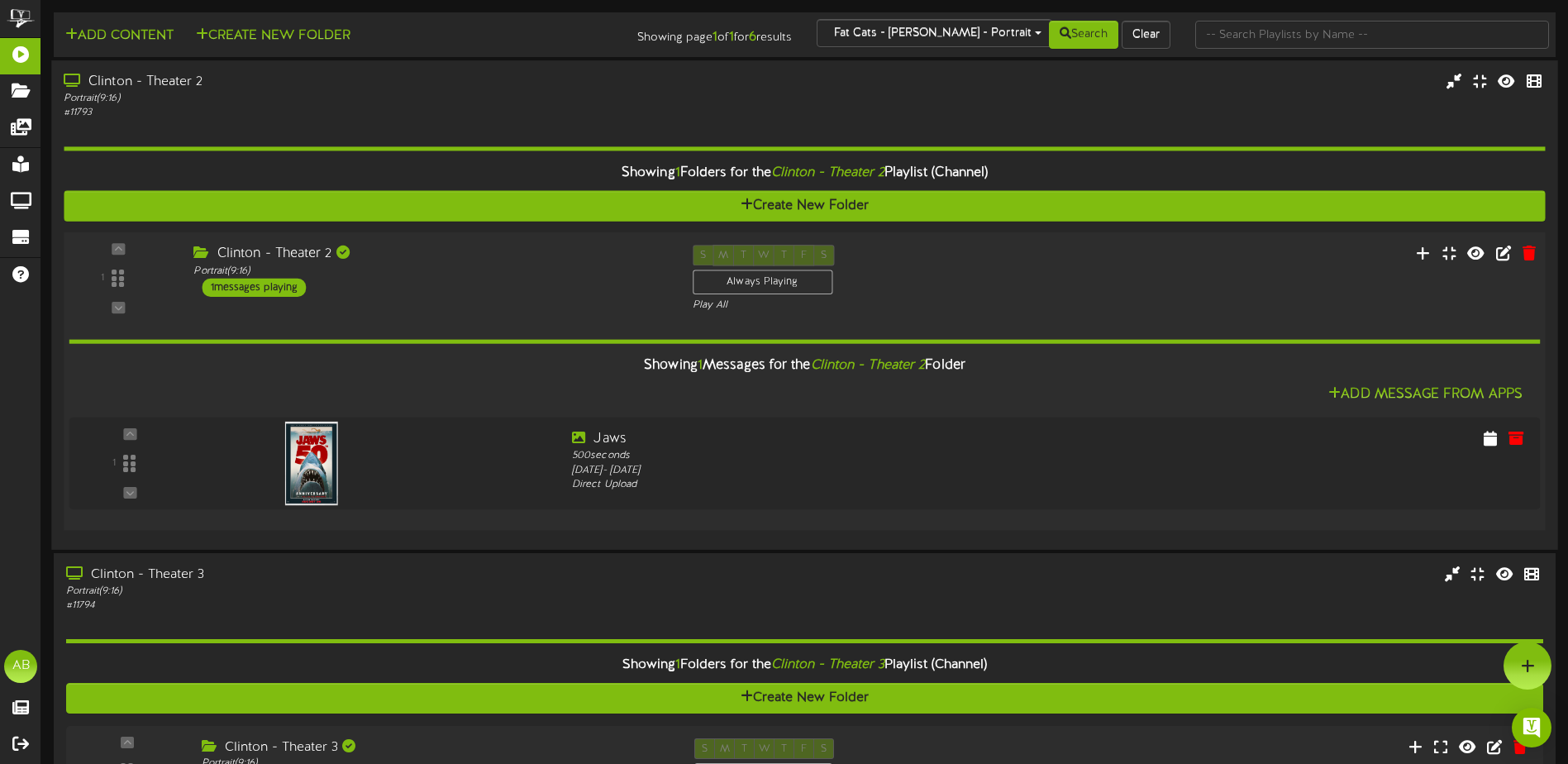
click at [441, 291] on div "Clinton - Theater 2 Portrait ( 9:16 ) 1 messages playing" at bounding box center [430, 270] width 498 height 52
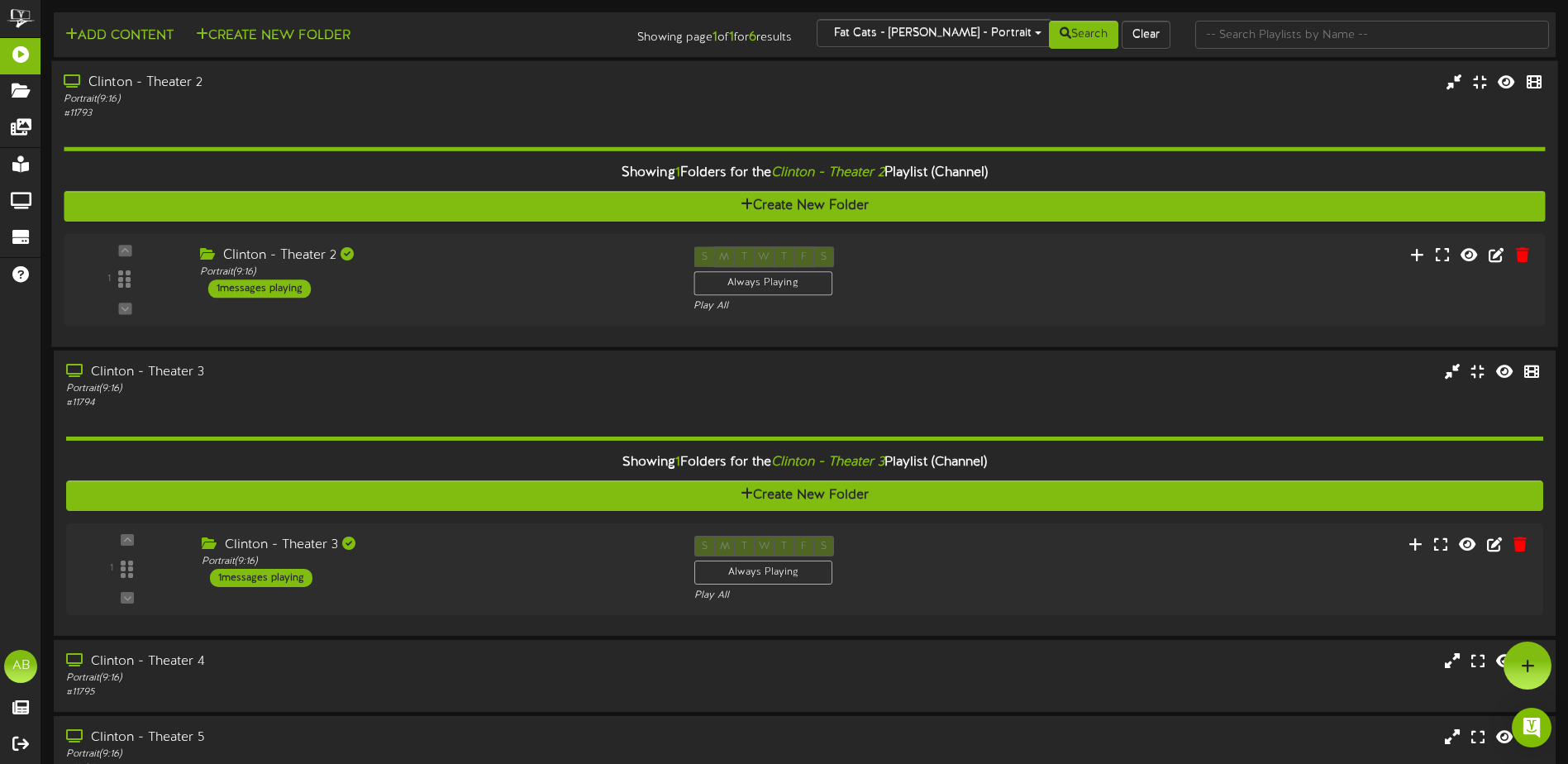
click at [400, 93] on div "Portrait ( 9:16 )" at bounding box center [364, 99] width 603 height 14
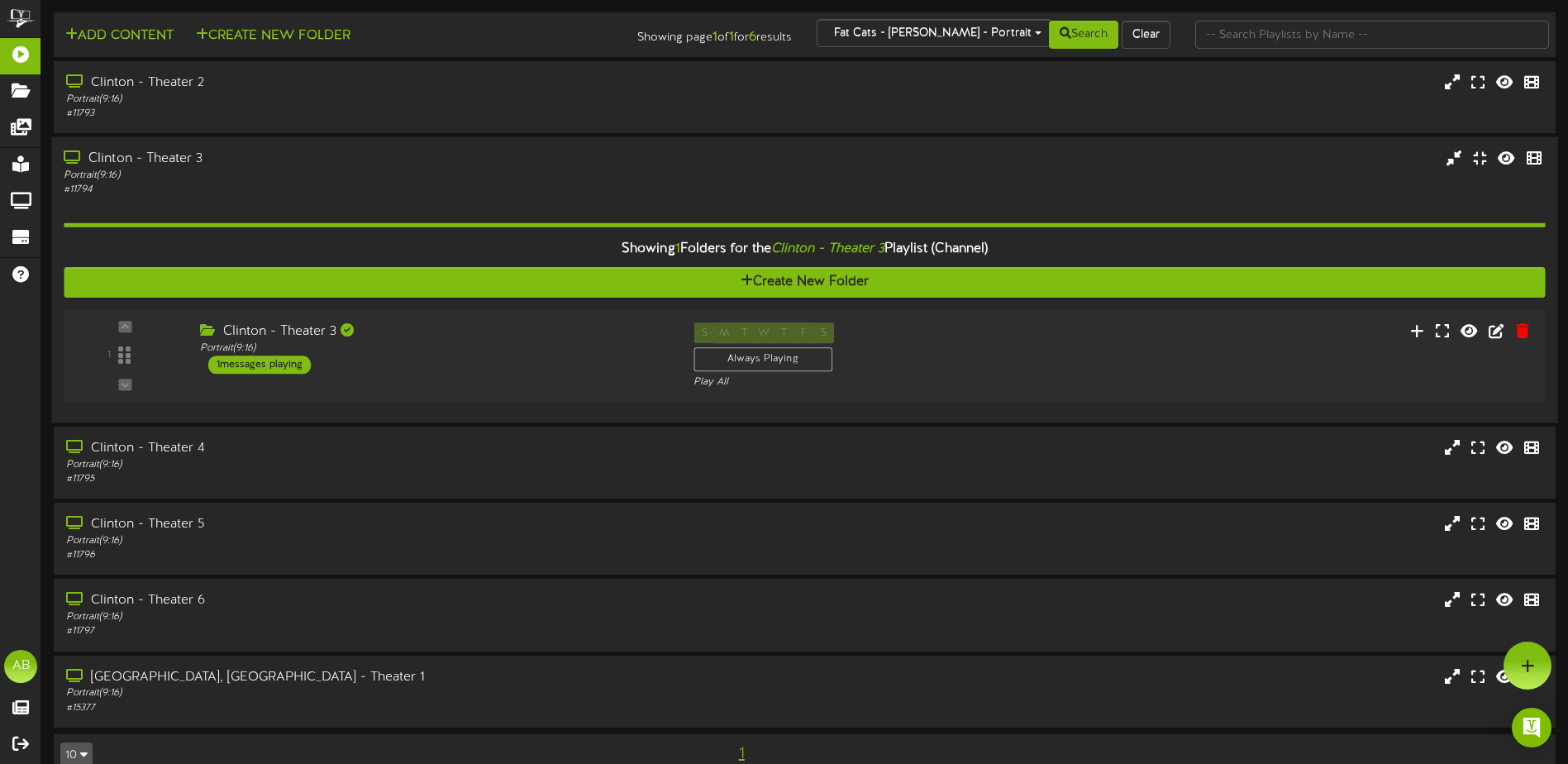
click at [414, 158] on div "Clinton - Theater 3" at bounding box center [364, 159] width 603 height 19
